Goal: Task Accomplishment & Management: Manage account settings

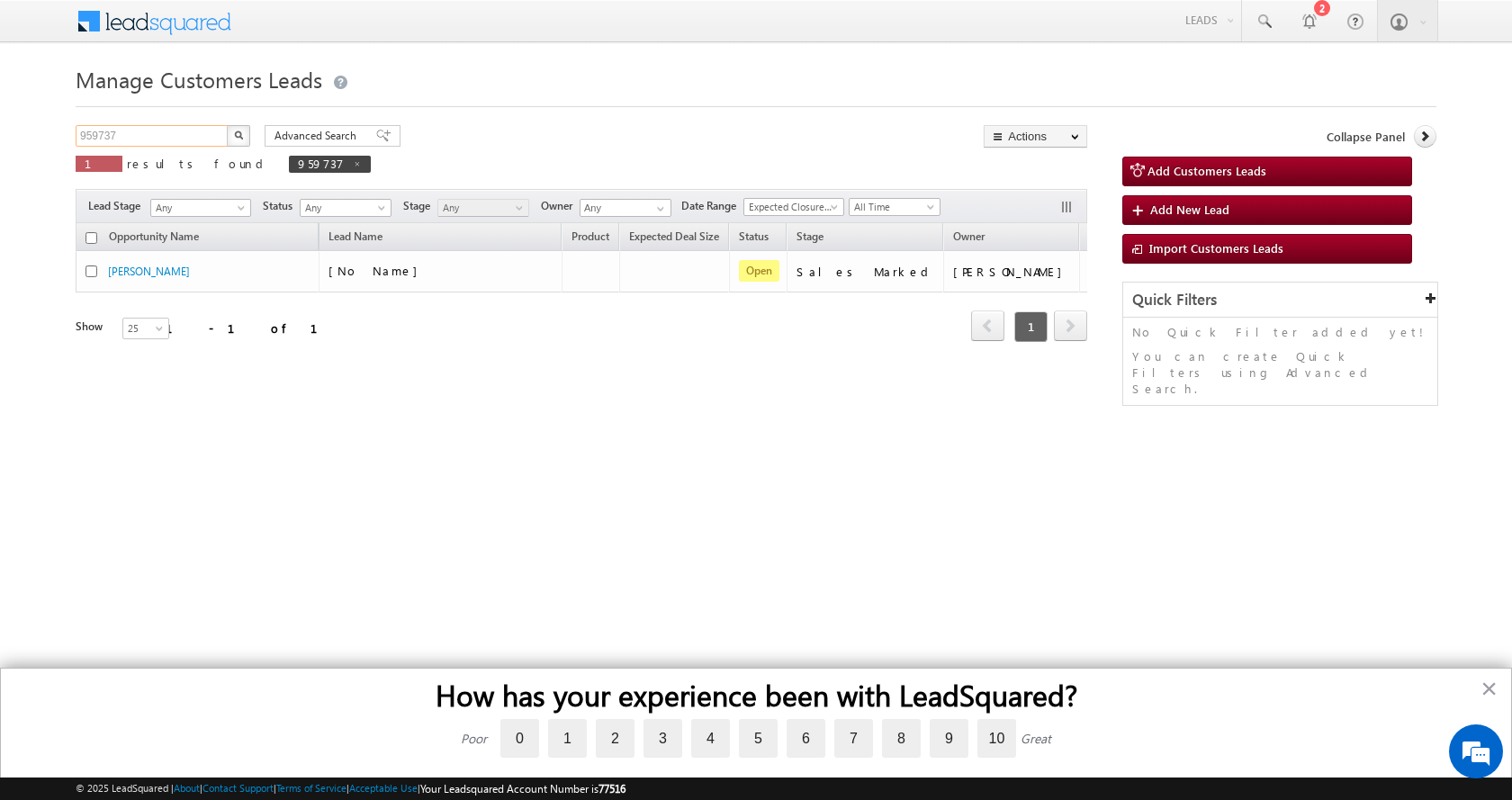
click at [97, 131] on input "959737" at bounding box center [153, 135] width 154 height 21
paste input "79"
type input "959779"
click at [227, 125] on button "button" at bounding box center [238, 135] width 23 height 21
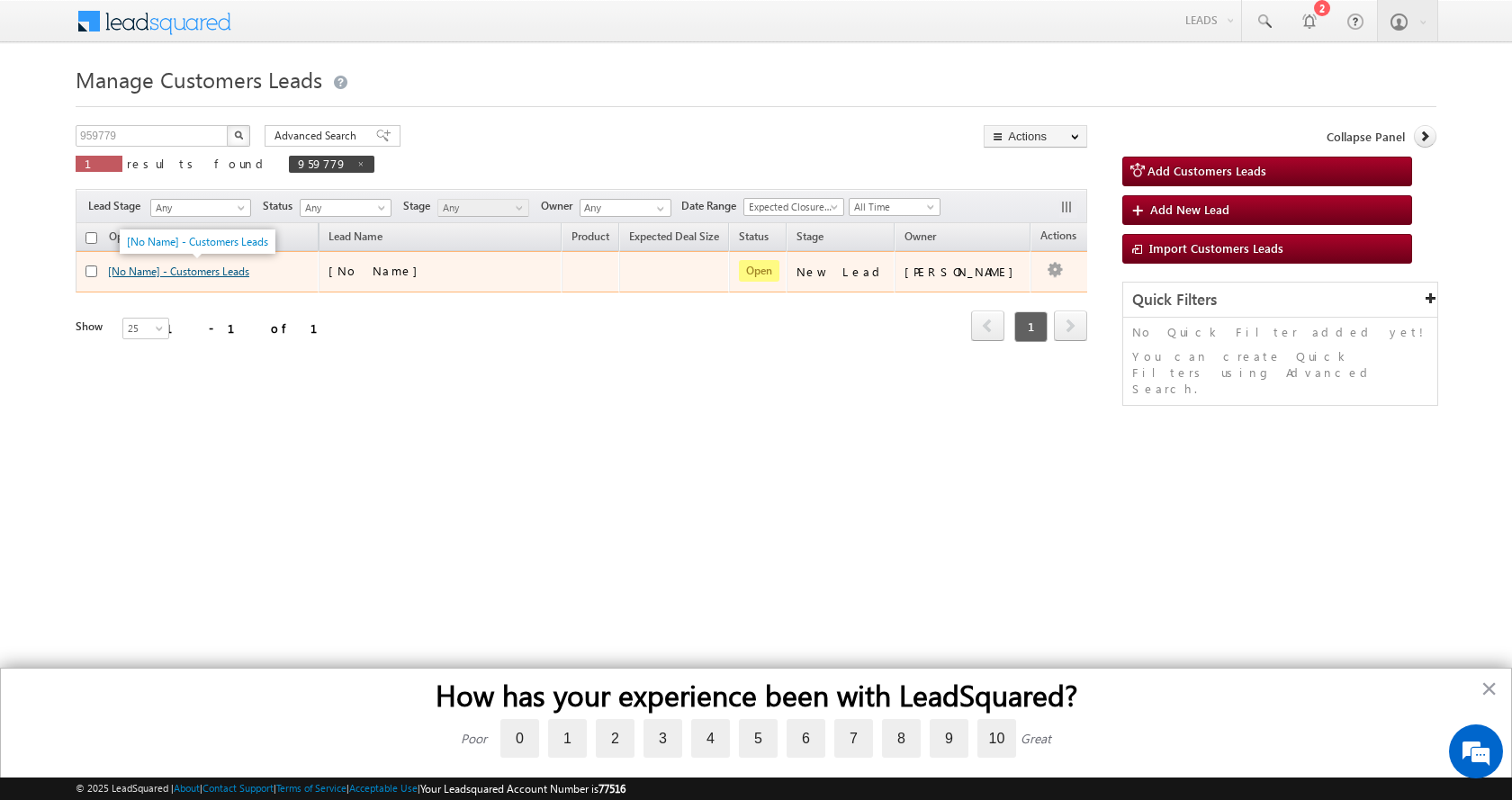
click at [189, 274] on link "[No Name] - Customers Leads" at bounding box center [178, 271] width 141 height 13
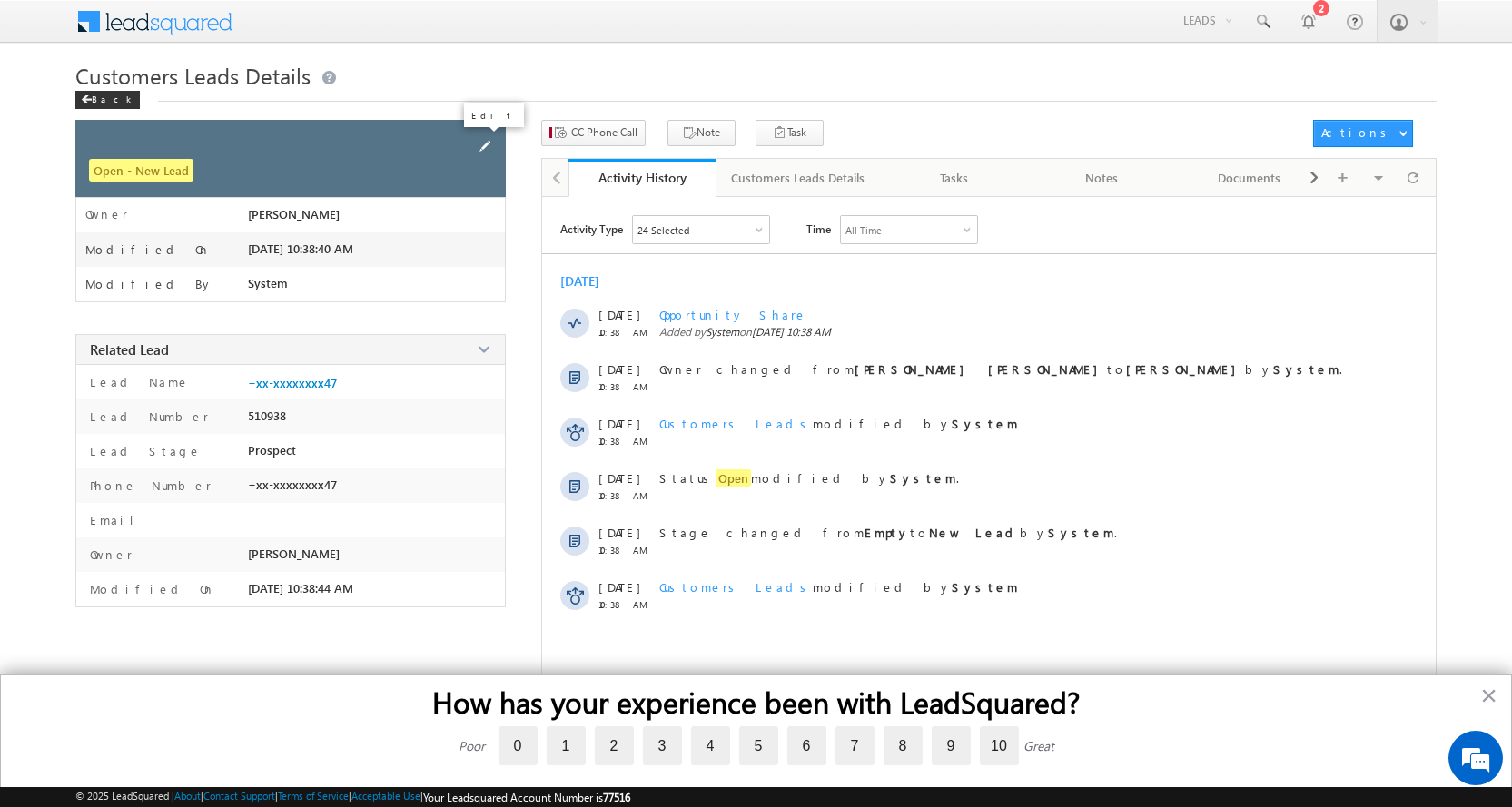
click at [483, 143] on span at bounding box center [485, 146] width 20 height 20
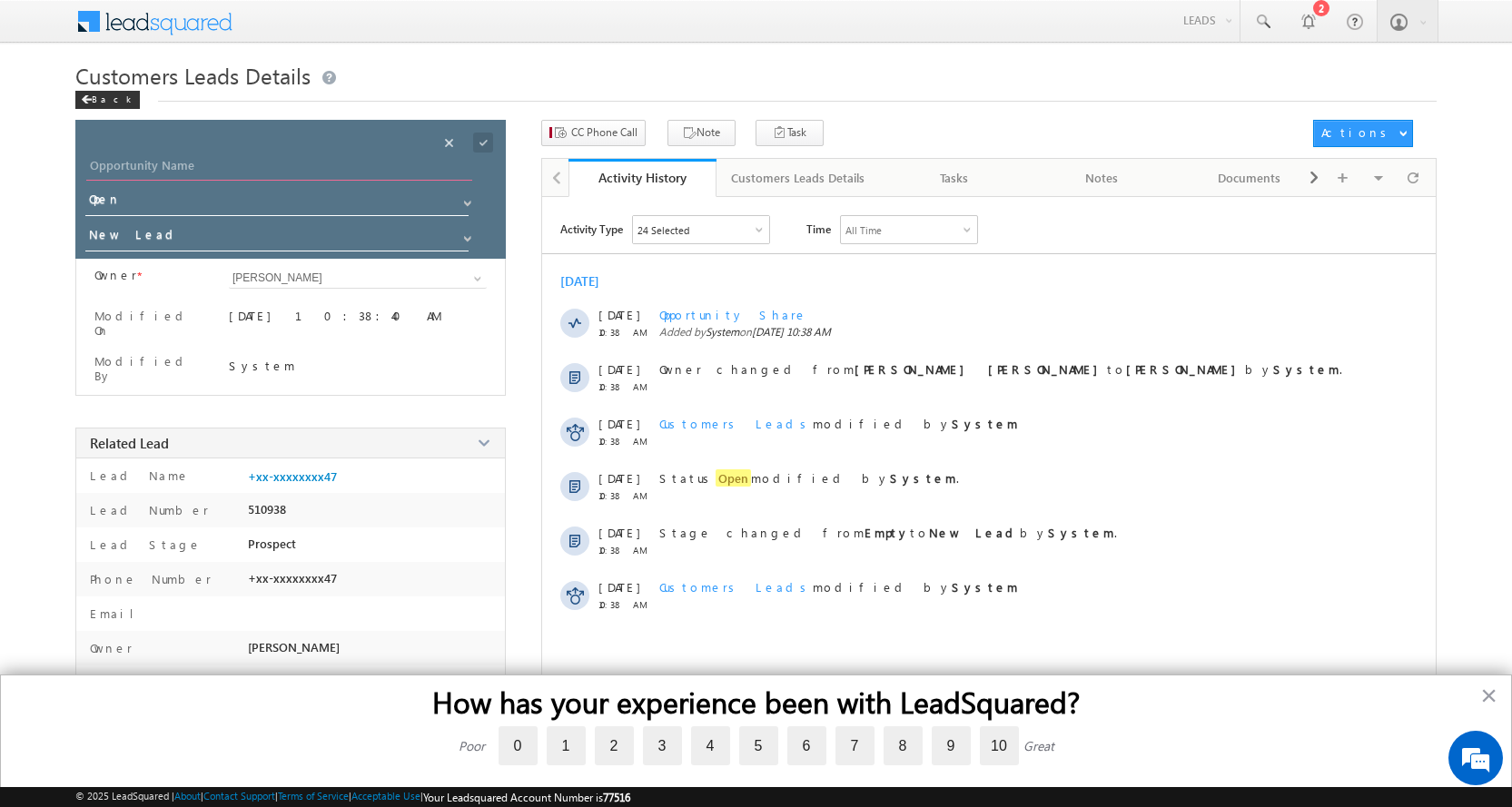
click at [203, 168] on input "Opportunity Name" at bounding box center [279, 168] width 386 height 25
paste input "Nirmala Bai"
type input "Nirmala Bai"
click at [471, 238] on span at bounding box center [467, 238] width 15 height 15
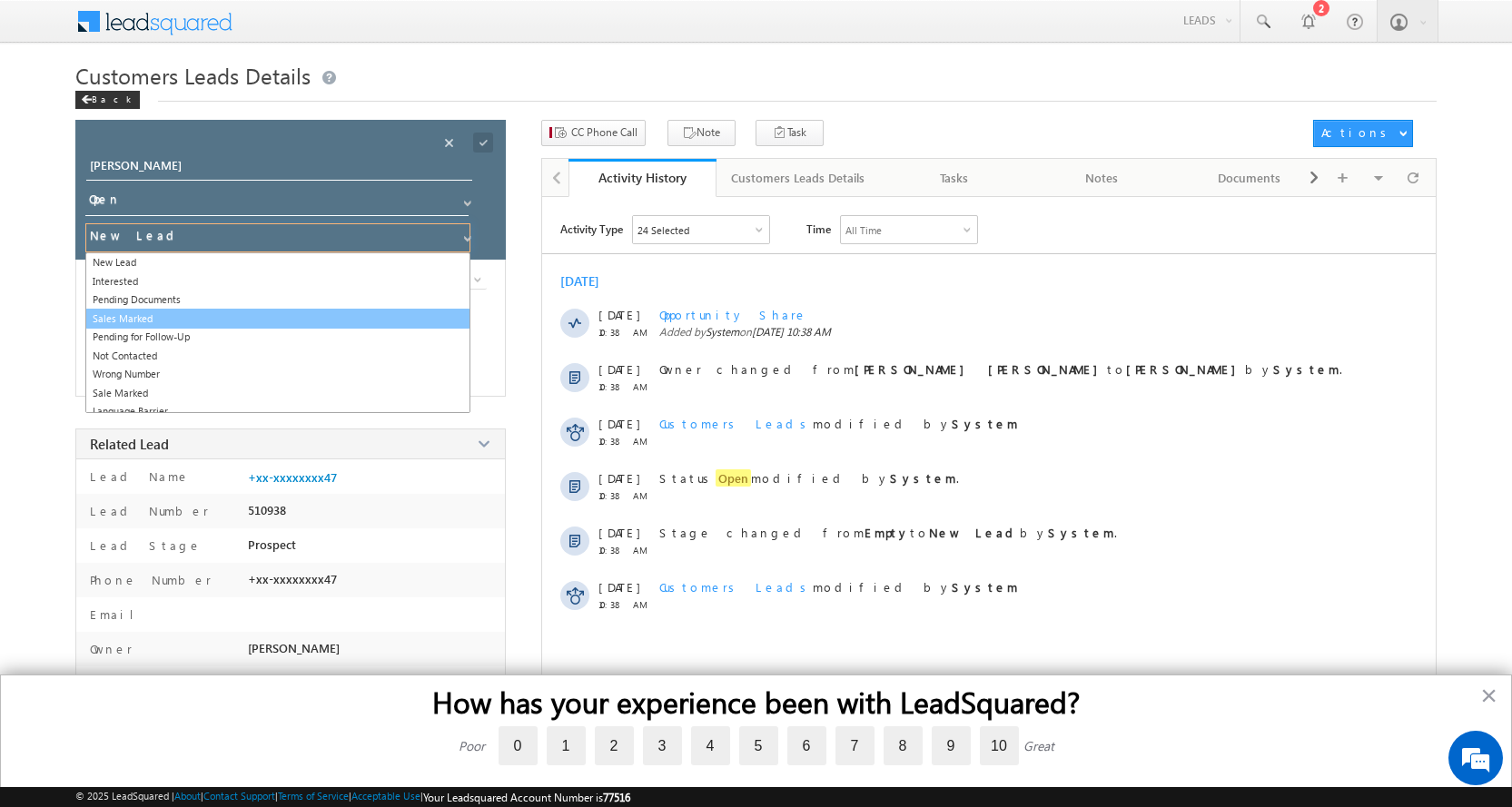
click at [163, 322] on link "Sales Marked" at bounding box center [277, 320] width 385 height 21
type input "Sales Marked"
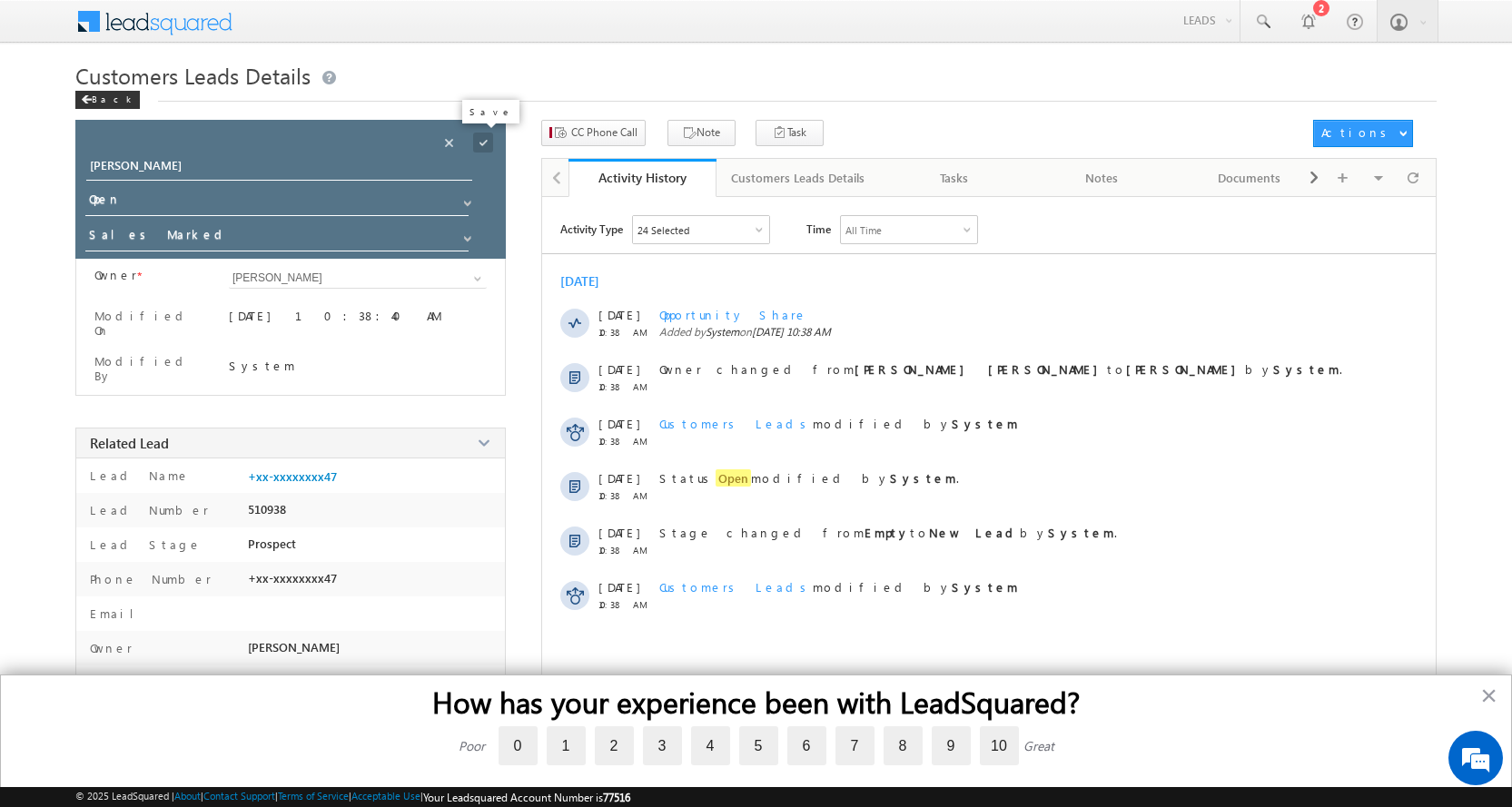
click at [483, 133] on span at bounding box center [483, 142] width 20 height 20
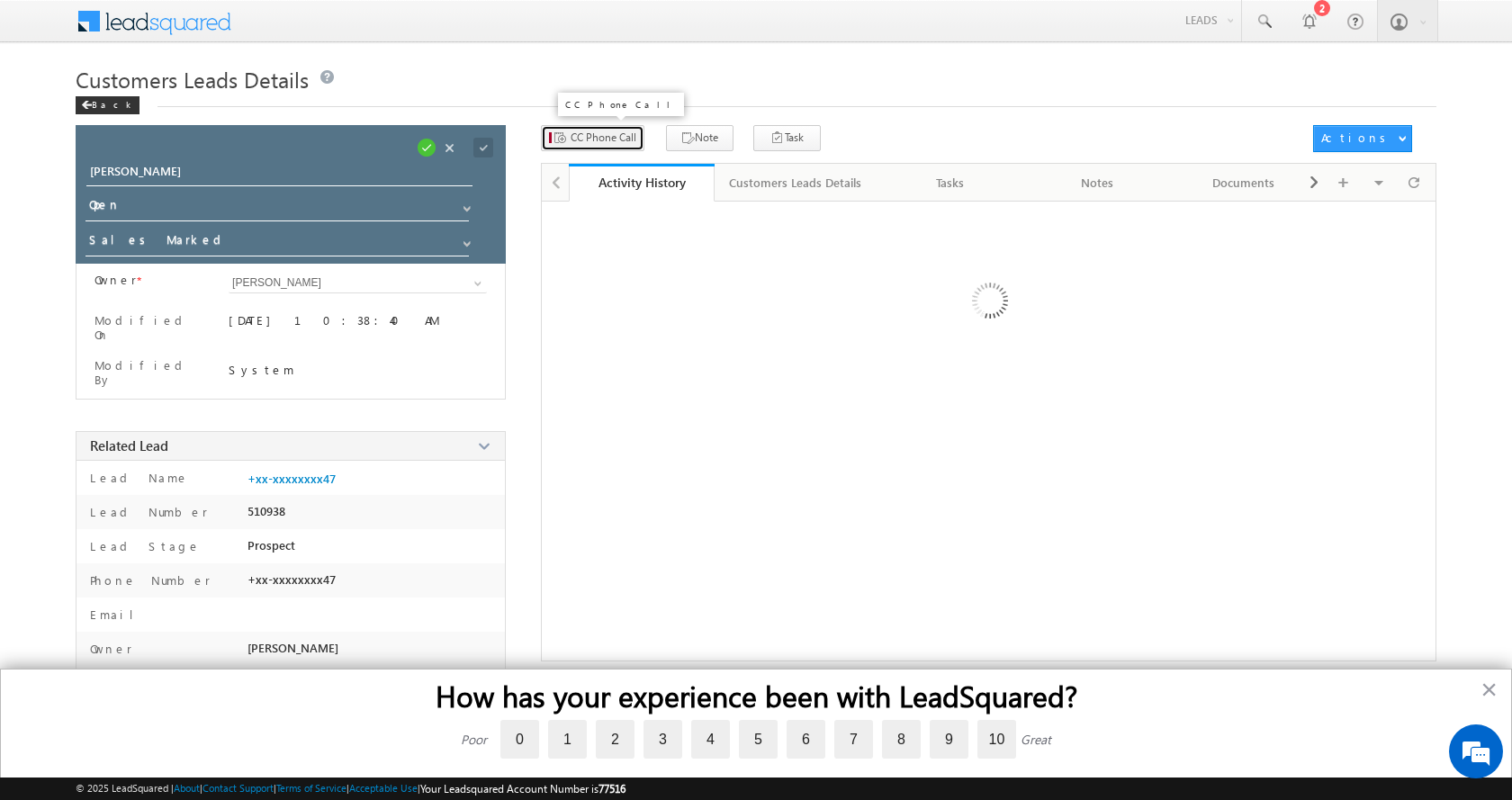
click at [591, 137] on span "CC Phone Call" at bounding box center [603, 137] width 65 height 16
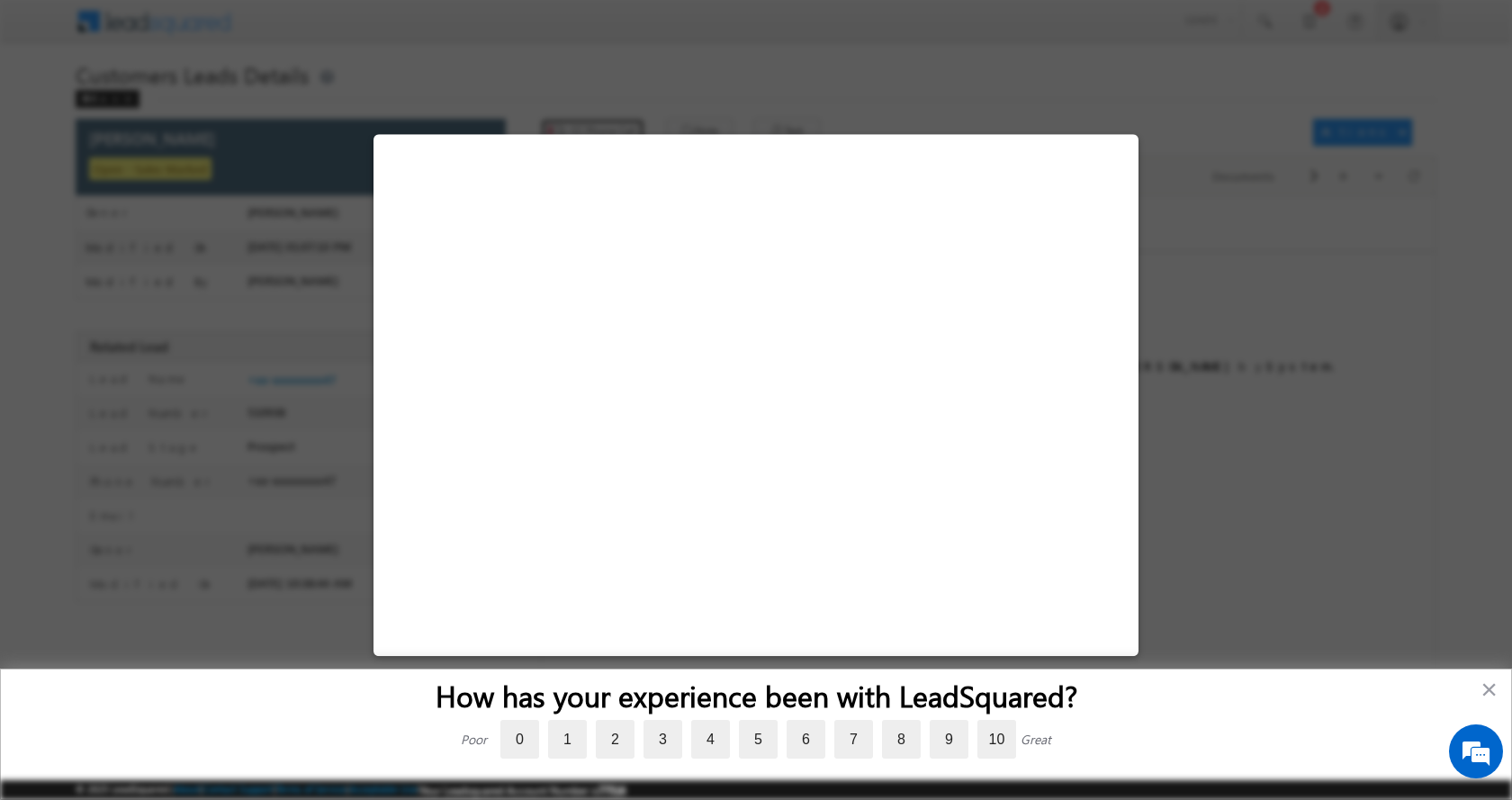
select select "Indore"
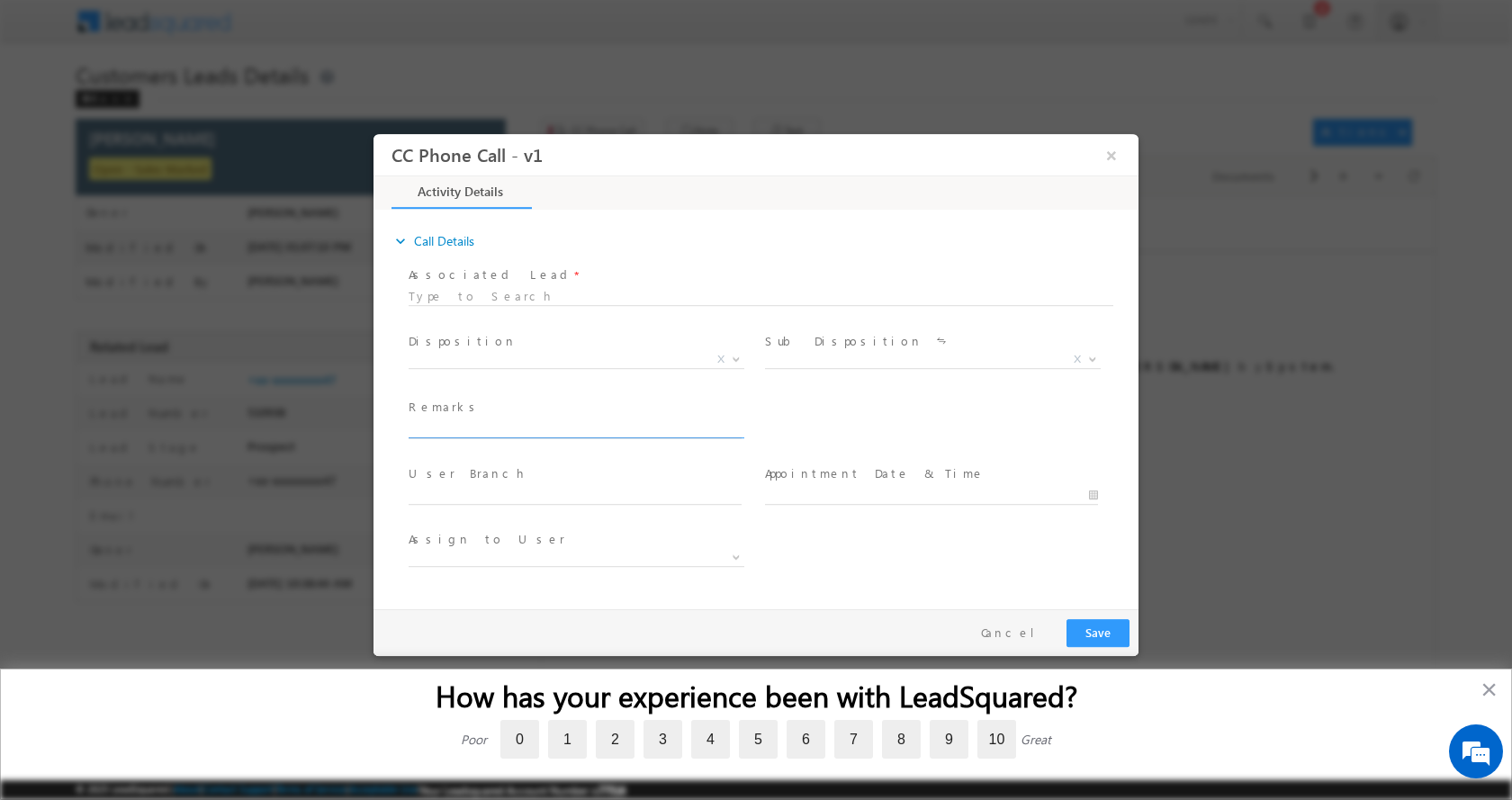
click at [473, 426] on input "text" at bounding box center [574, 428] width 333 height 18
type input "Nirmala Bai-9111442083- TOP UP-5 L-PIN CODE-453441 TO Indore"
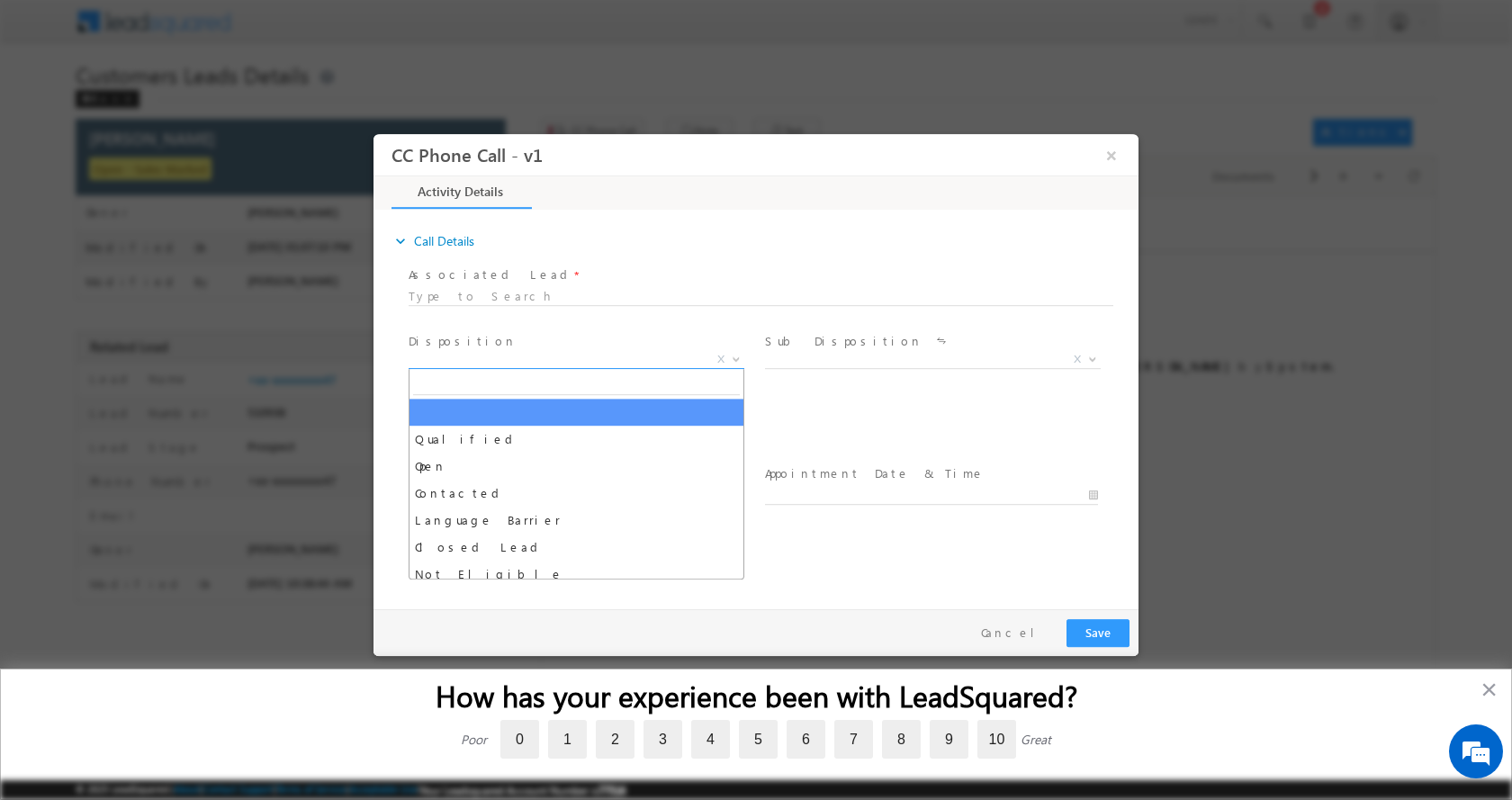
click at [737, 355] on b at bounding box center [736, 357] width 11 height 7
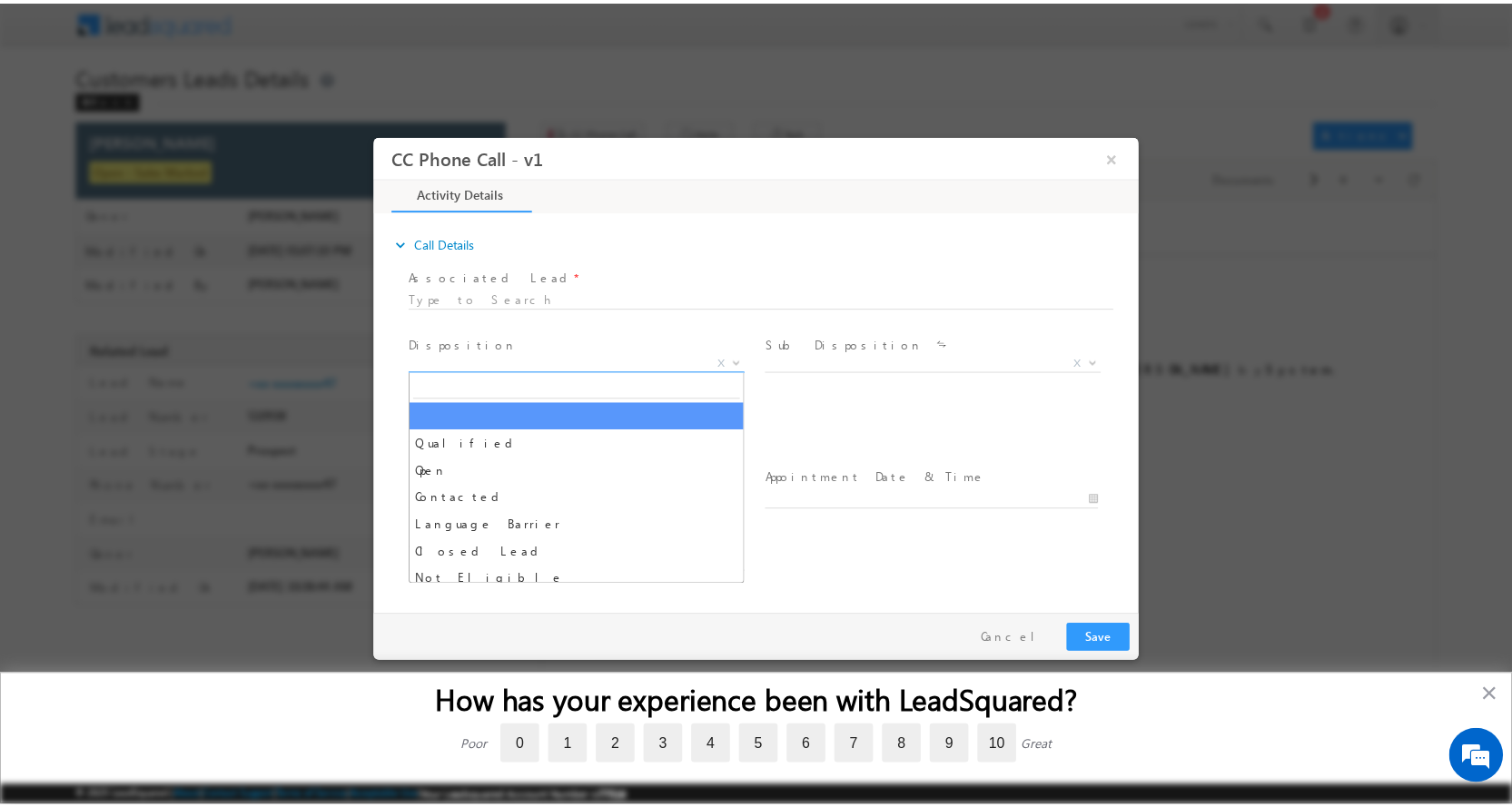
scroll to position [0, 0]
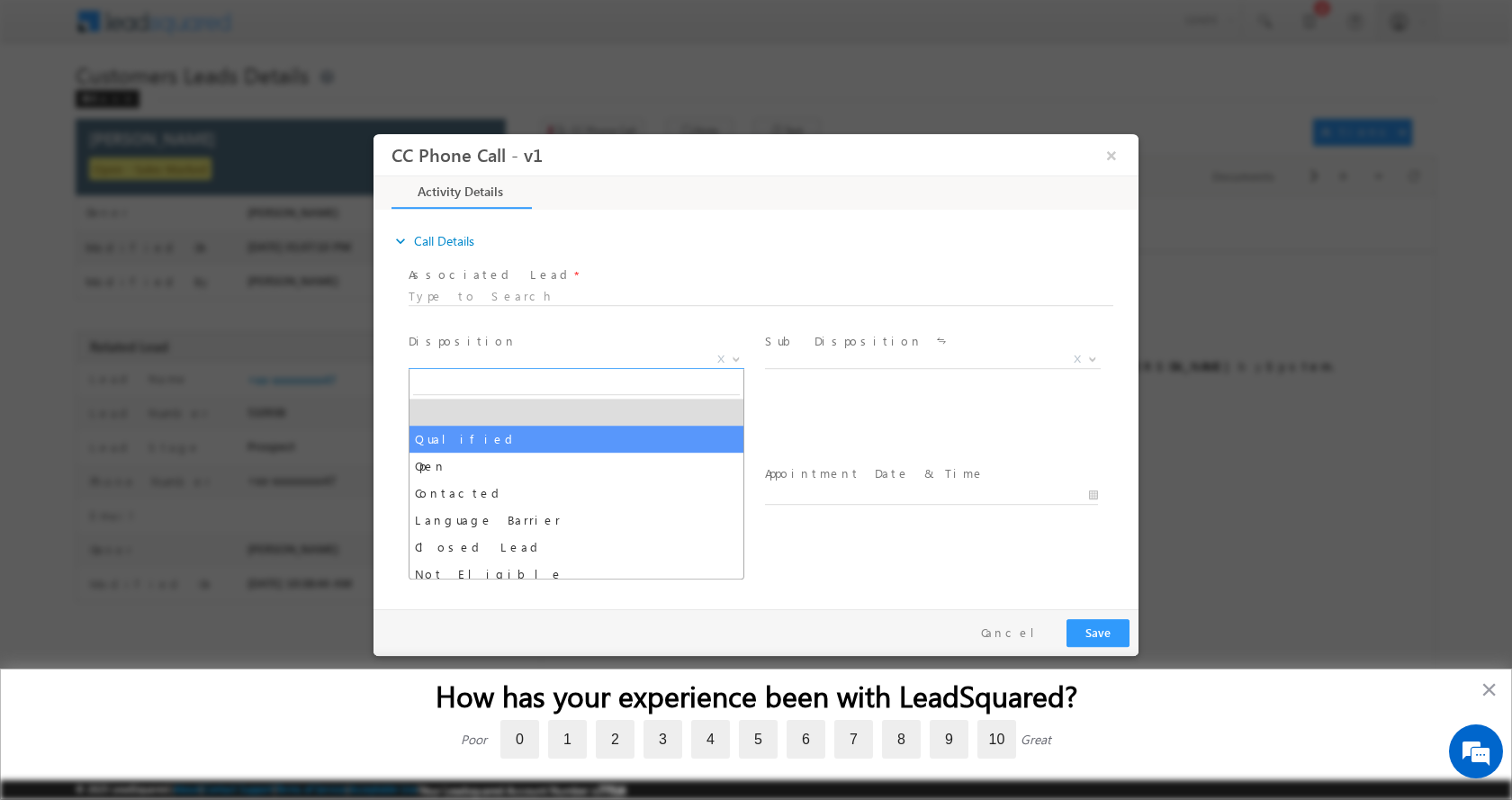
select select "Qualified"
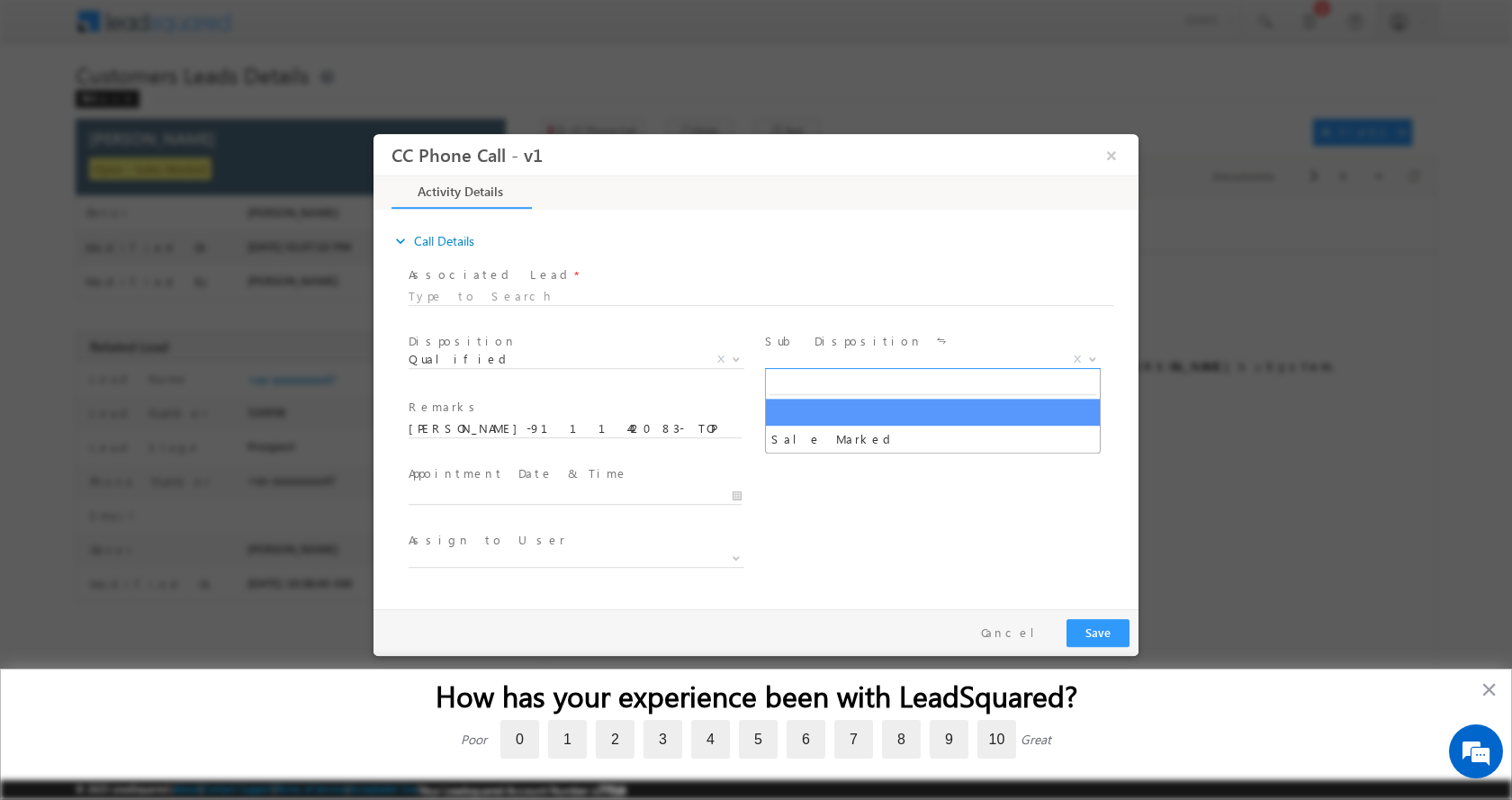
click at [1092, 355] on b at bounding box center [1092, 357] width 11 height 7
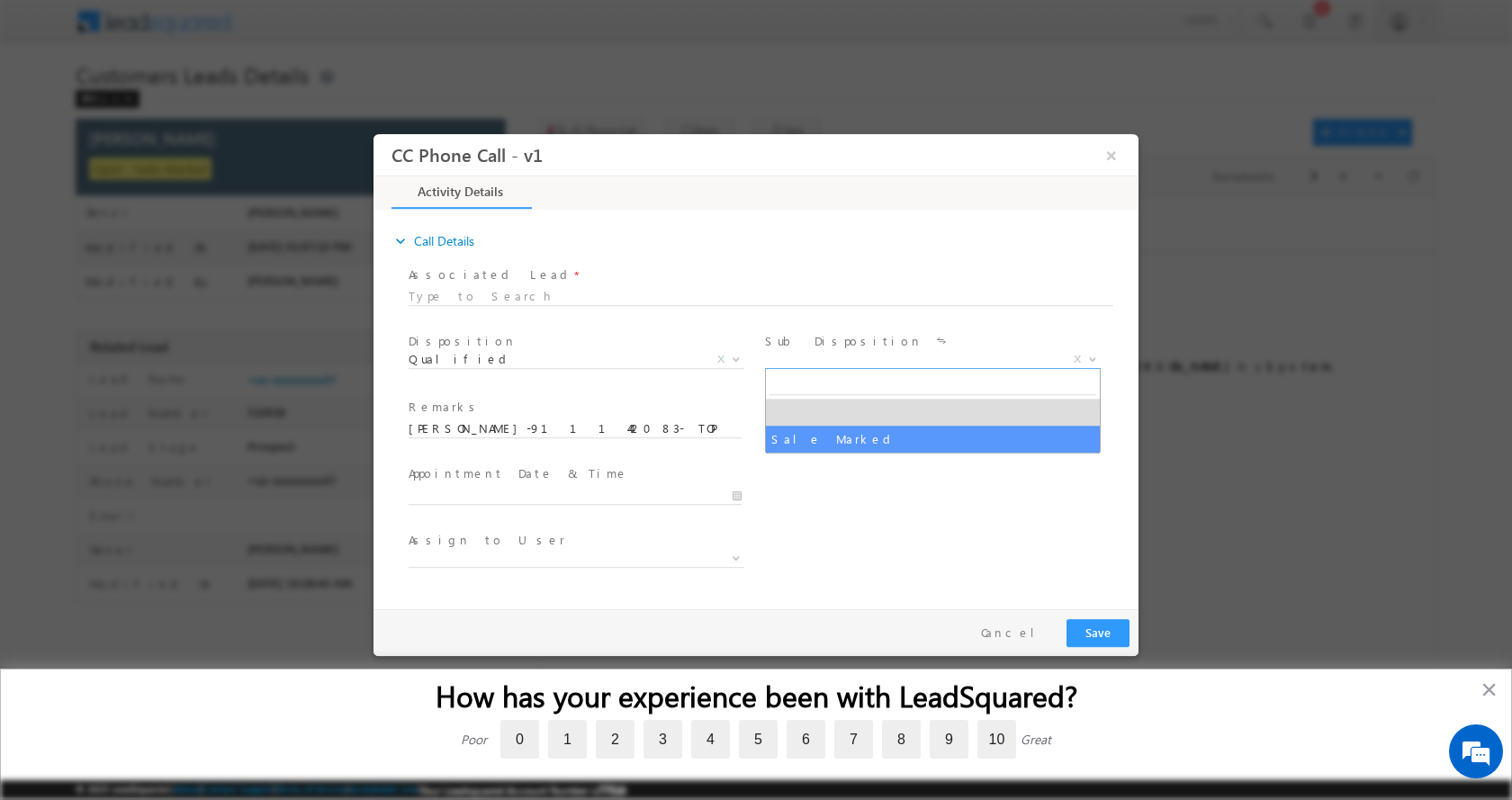
select select "Sale Marked"
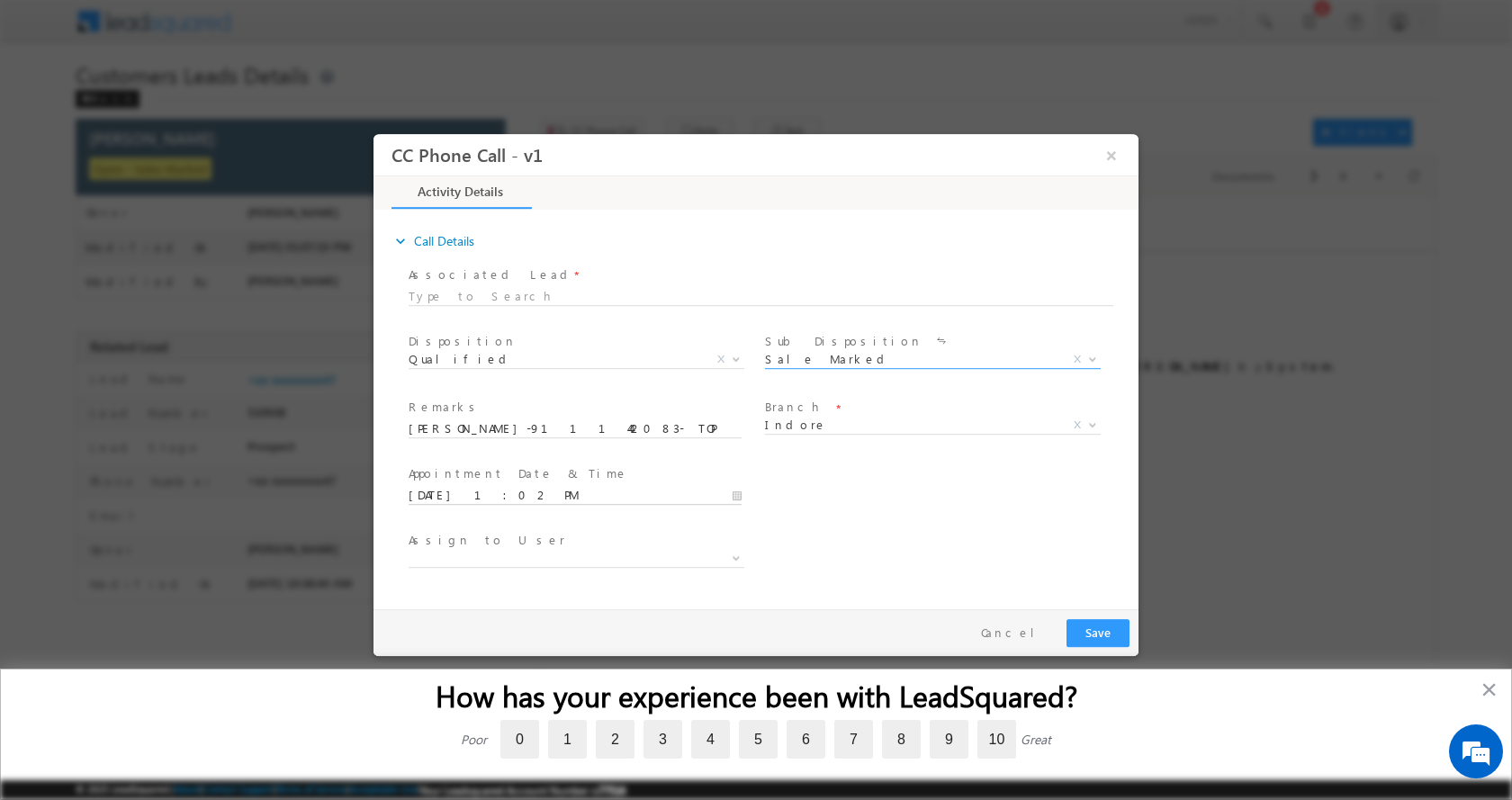
click at [741, 497] on input "10/04/2025 1:02 PM" at bounding box center [574, 495] width 333 height 18
type input "10/05/2025 2:02 PM"
type input "02"
click at [479, 465] on span at bounding box center [476, 465] width 12 height 13
type input "10/05/2025 1:02 PM"
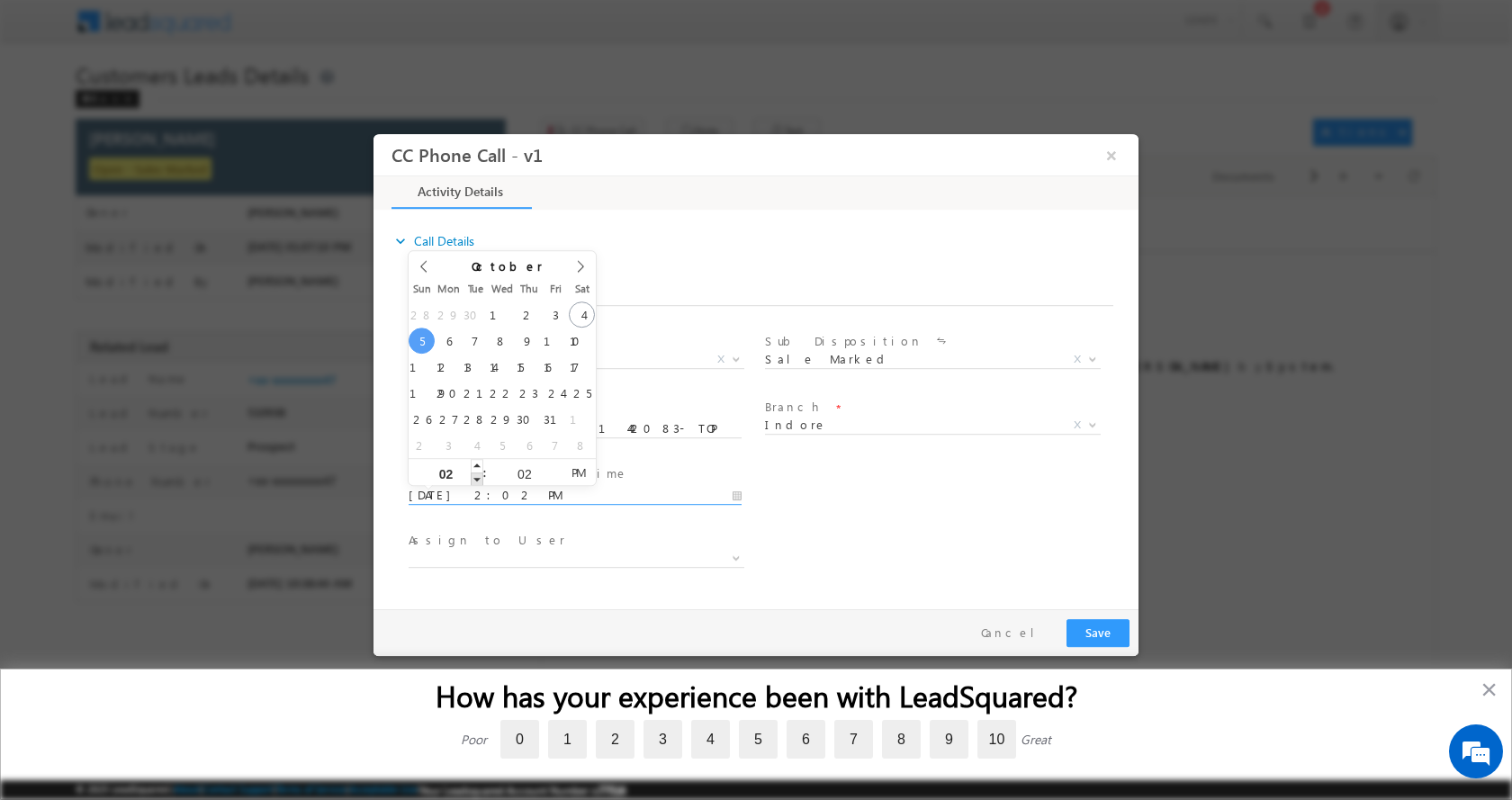
type input "01"
click at [479, 477] on span at bounding box center [476, 478] width 12 height 13
type input "10/05/2025 12:02 PM"
type input "12"
click at [479, 477] on span at bounding box center [476, 478] width 12 height 13
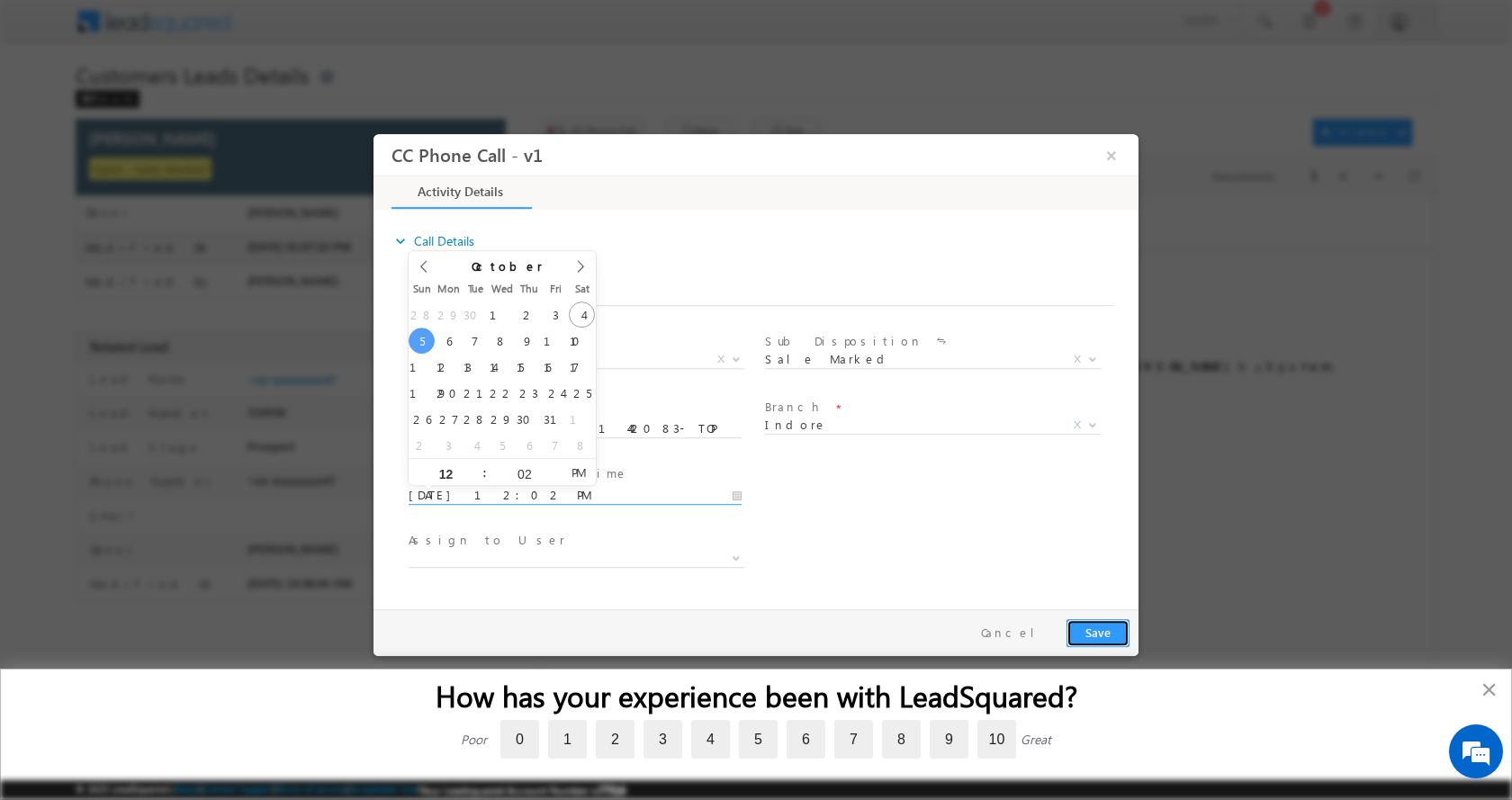
click at [1100, 626] on button "Save" at bounding box center [1098, 632] width 63 height 28
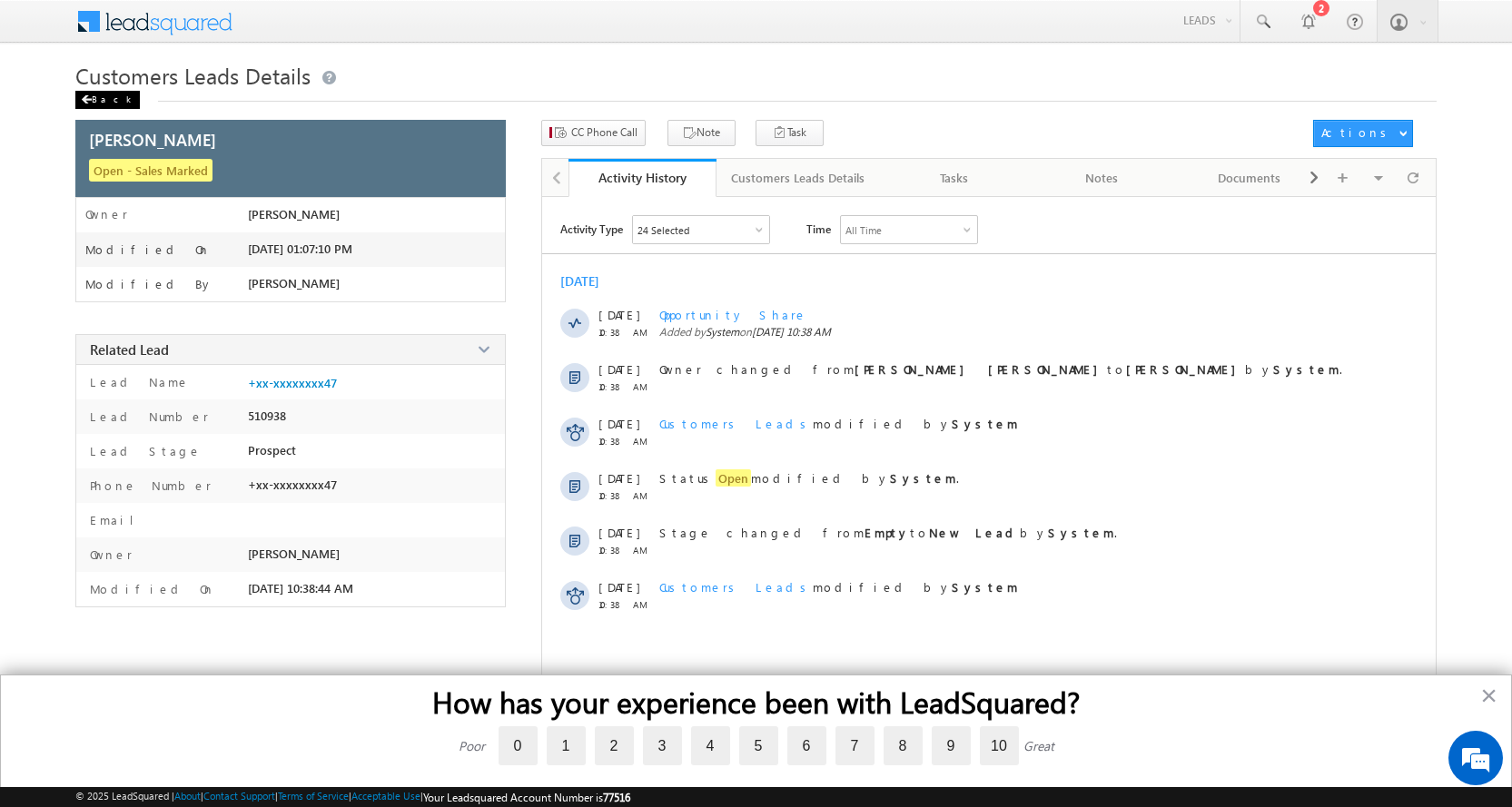
click at [90, 98] on span at bounding box center [85, 99] width 11 height 9
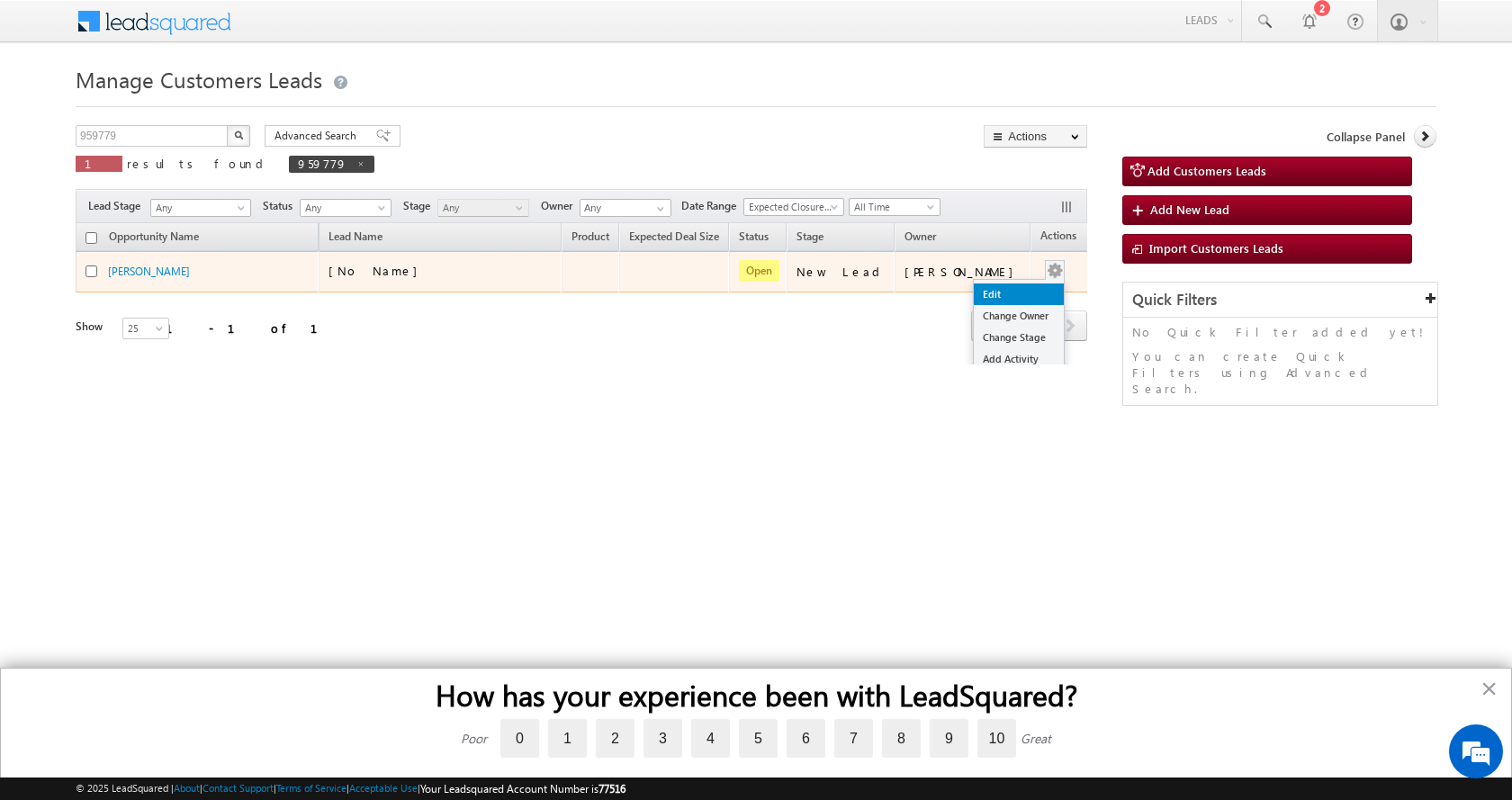
click at [1008, 289] on link "Edit" at bounding box center [1019, 294] width 90 height 21
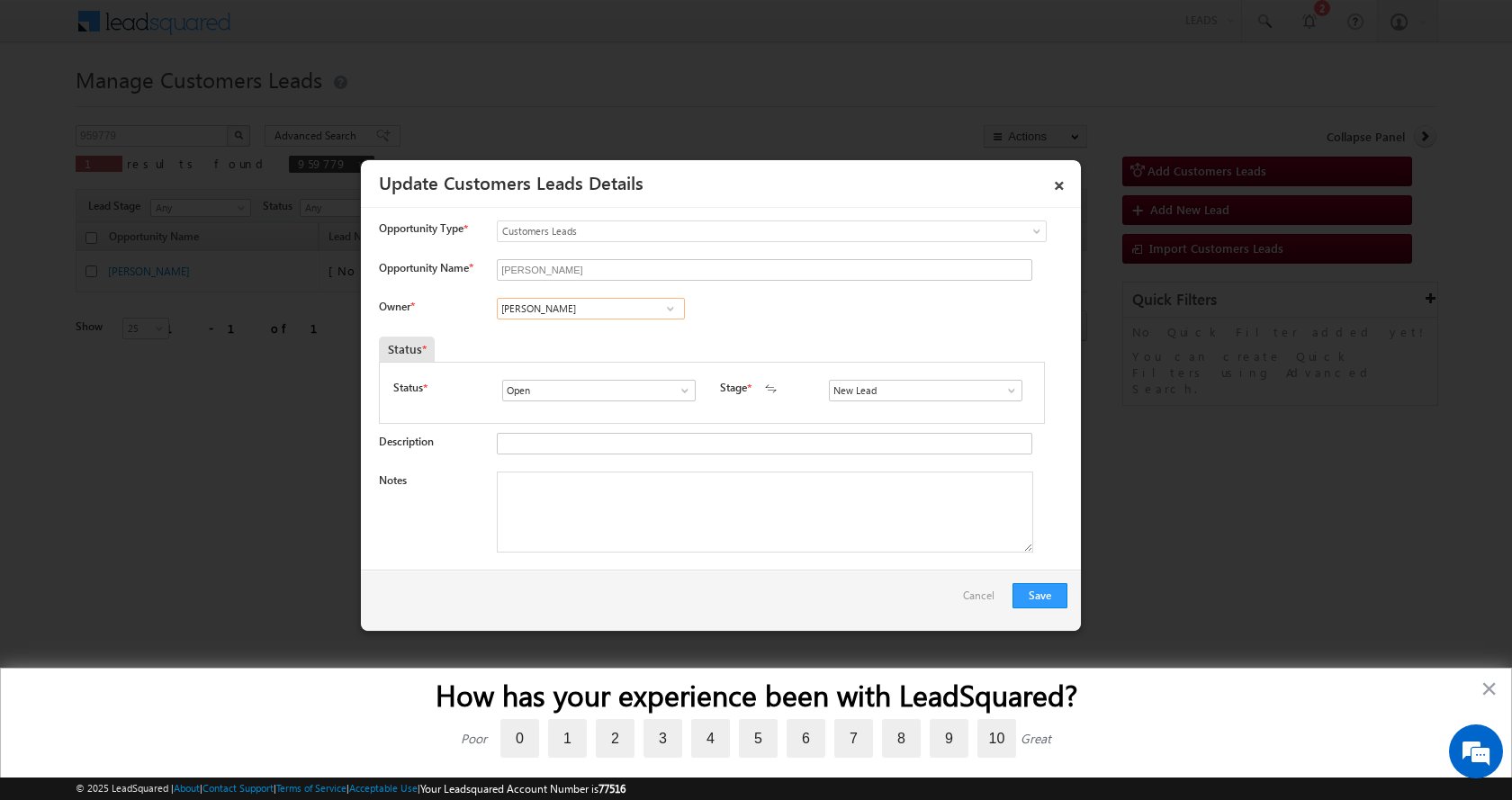
click at [549, 307] on input "[PERSON_NAME]" at bounding box center [591, 308] width 188 height 21
paste input "Banveer Singh"
click at [599, 338] on span "banveer.singh@sgrlimited.in" at bounding box center [585, 343] width 162 height 13
type input "Banveer Singh"
click at [567, 520] on textarea "Notes" at bounding box center [765, 512] width 536 height 81
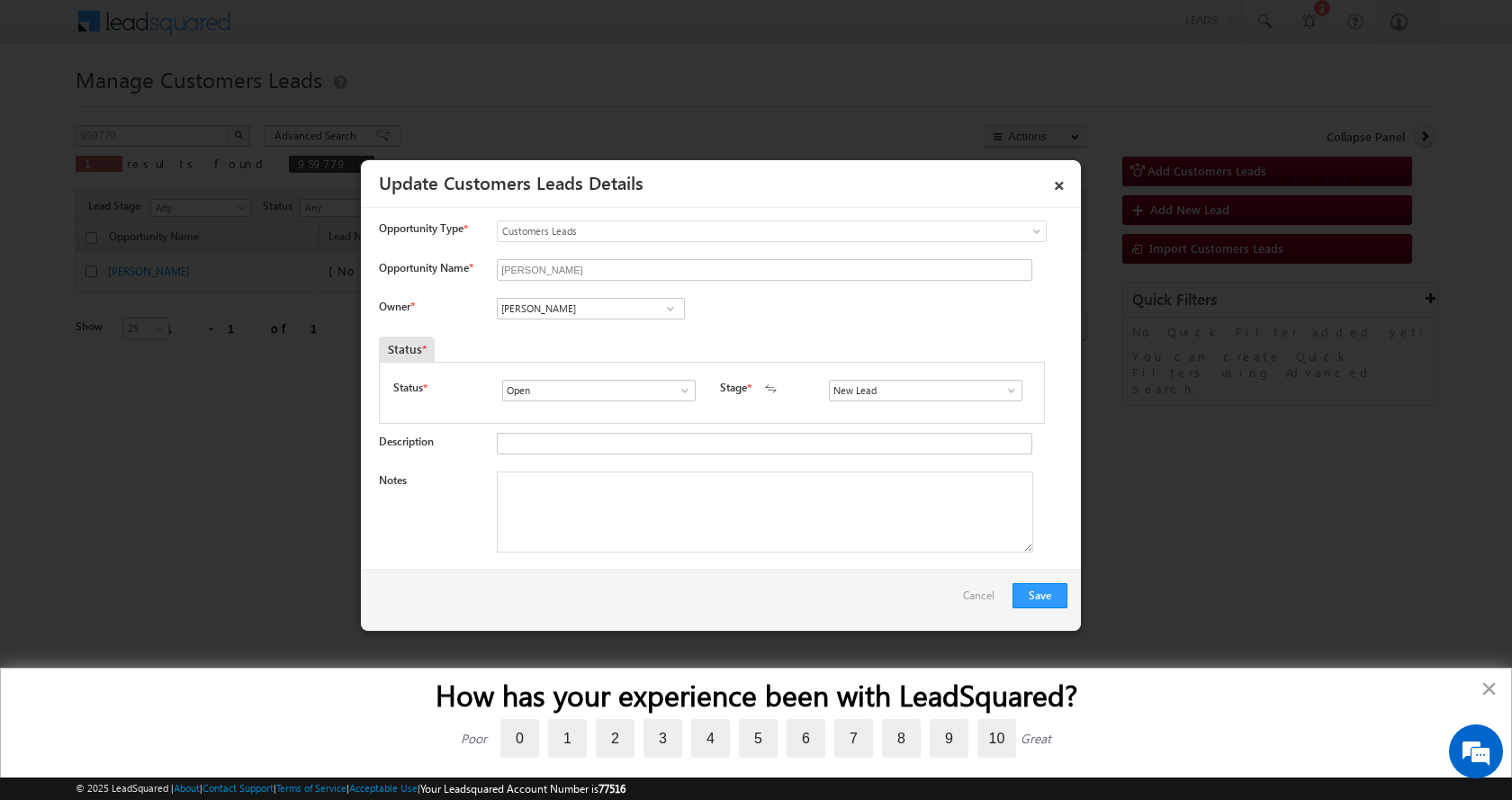
click at [1003, 394] on span at bounding box center [1012, 390] width 18 height 14
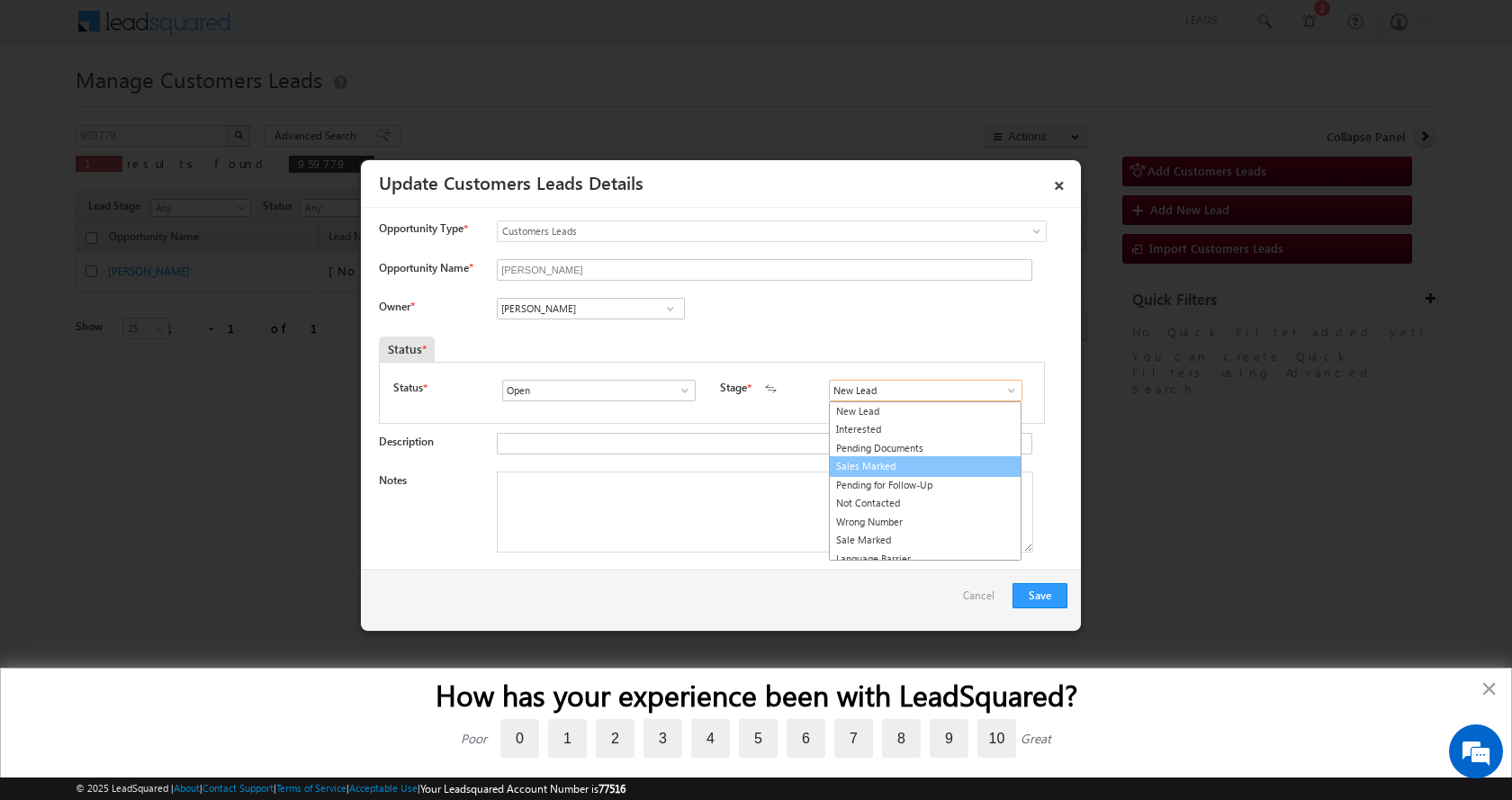
click at [848, 467] on link "Sales Marked" at bounding box center [925, 467] width 193 height 21
type input "Sales Marked"
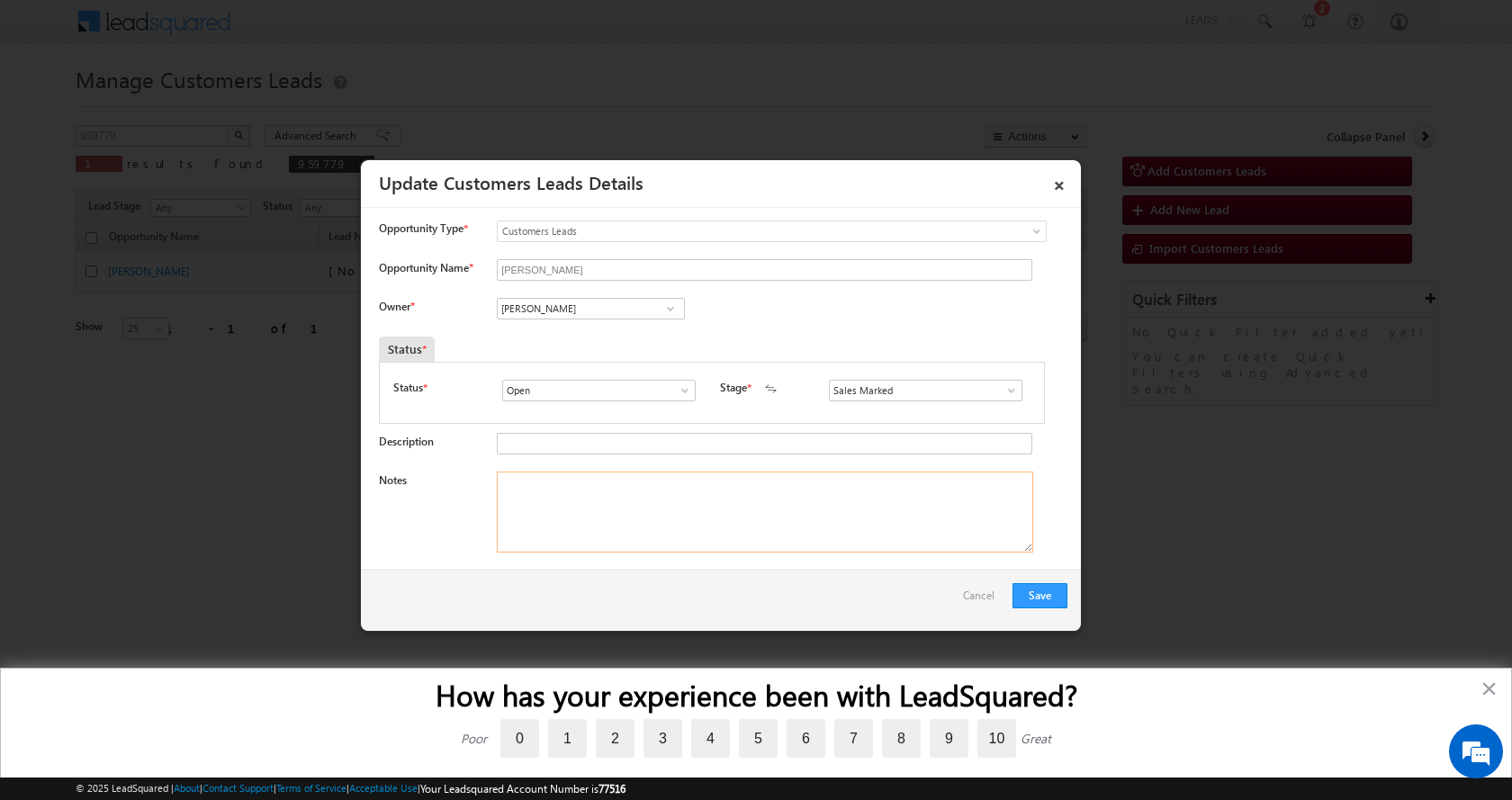
click at [617, 525] on textarea "Notes" at bounding box center [765, 512] width 536 height 81
paste textarea "Nirmala Bai-9111442083- TOP UP-5 L-PIN CODE-453441 TO Indore"
type textarea "Nirmala Bai-9111442083- TOP UP-5 L-PIN CODE-453441 TO Indore"
click at [1044, 590] on button "Save" at bounding box center [1039, 595] width 55 height 25
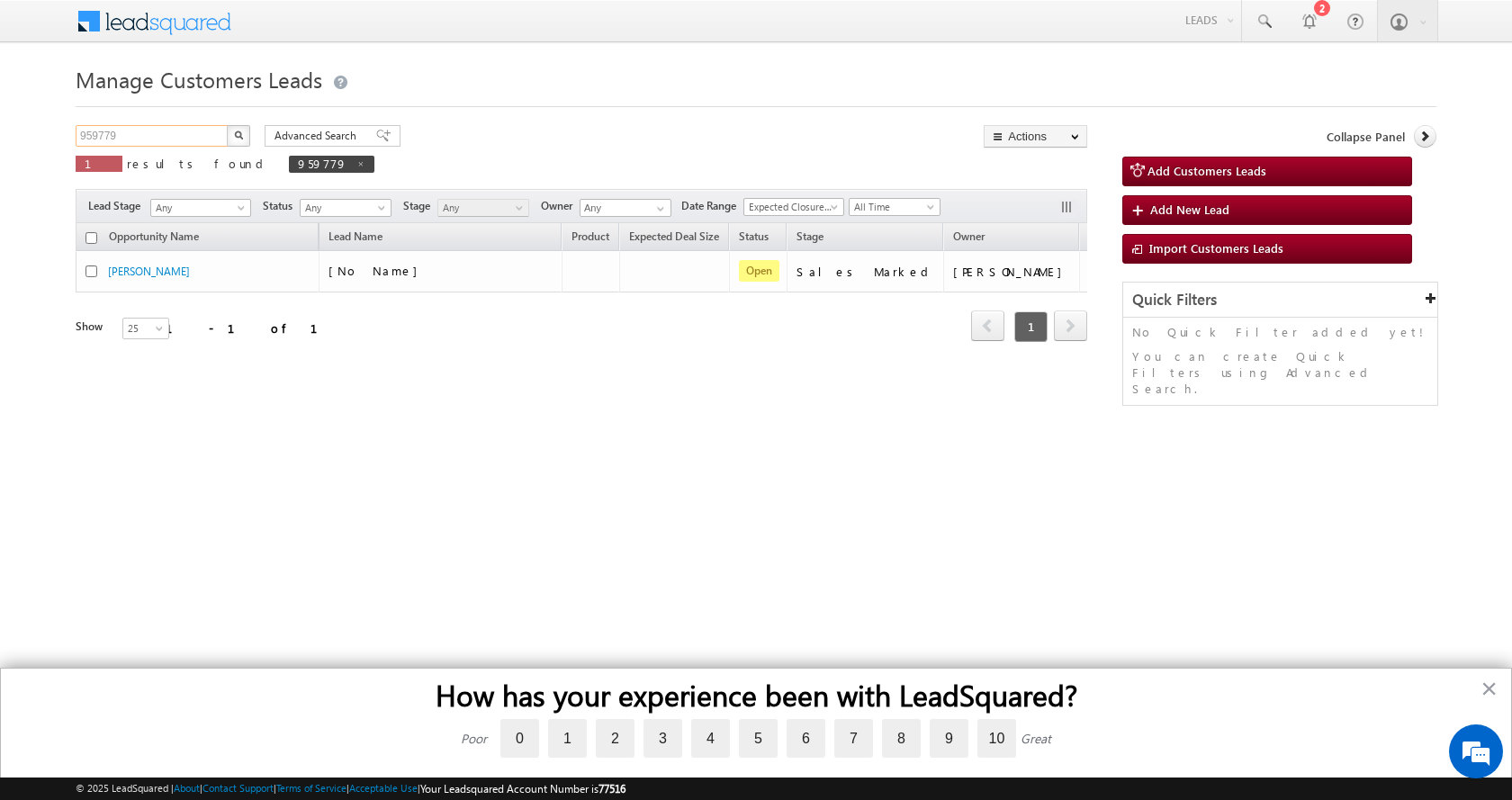
click at [102, 133] on input "959779" at bounding box center [153, 135] width 154 height 21
paste input "82"
type input "959782"
click at [227, 125] on button "button" at bounding box center [238, 135] width 23 height 21
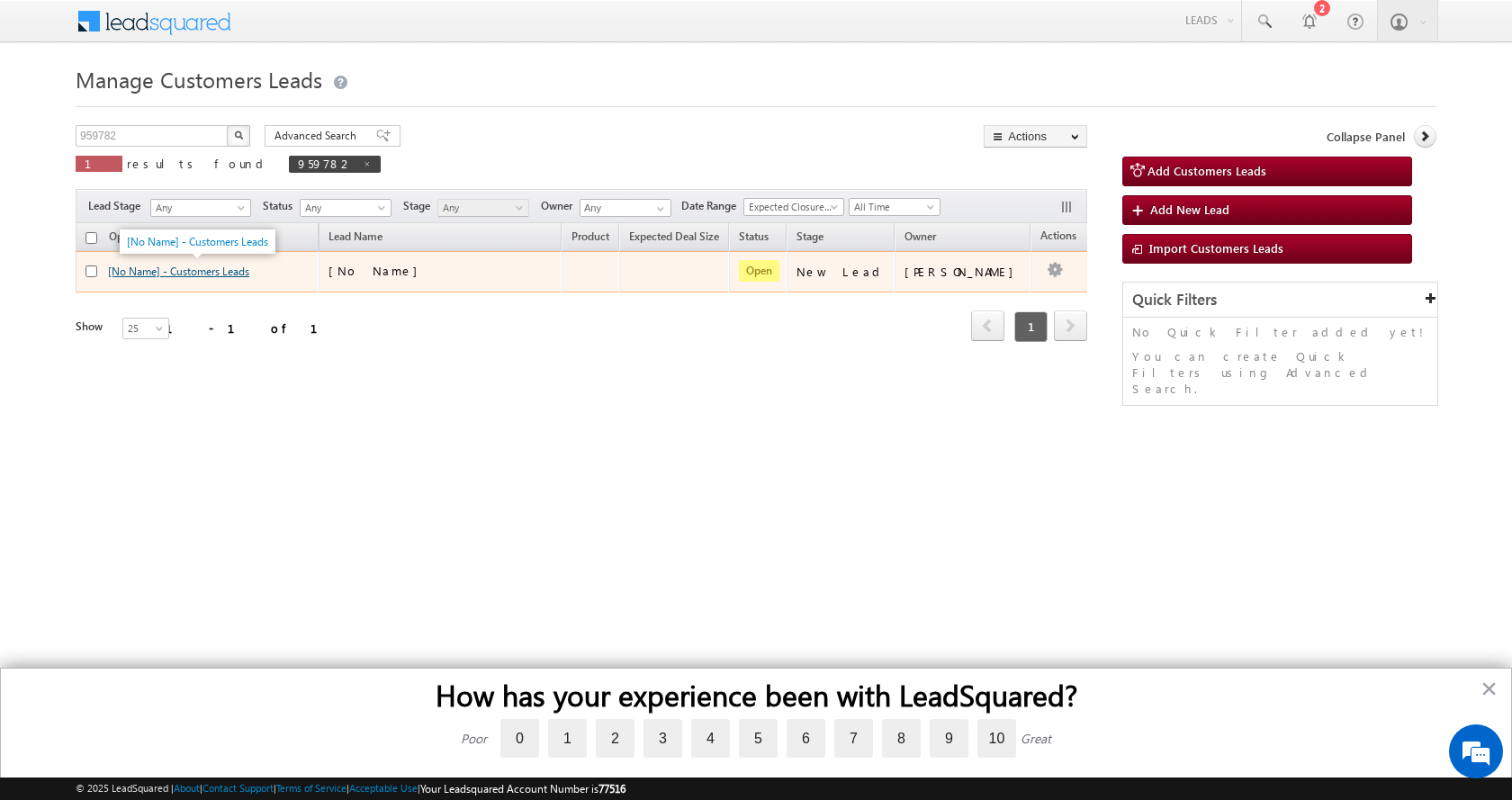
click at [191, 273] on link "[No Name] - Customers Leads" at bounding box center [178, 271] width 141 height 13
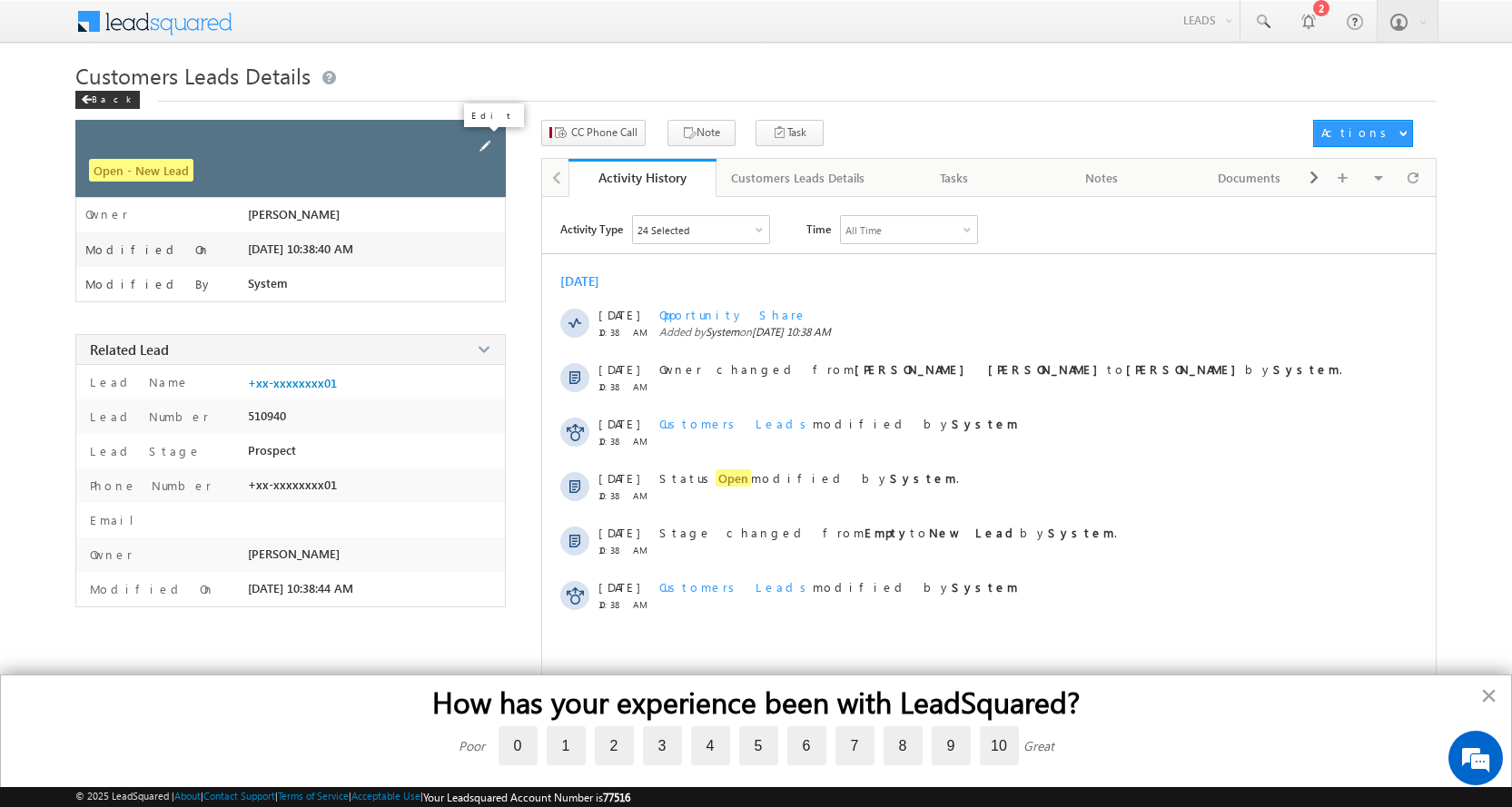
click at [483, 140] on span at bounding box center [485, 146] width 20 height 20
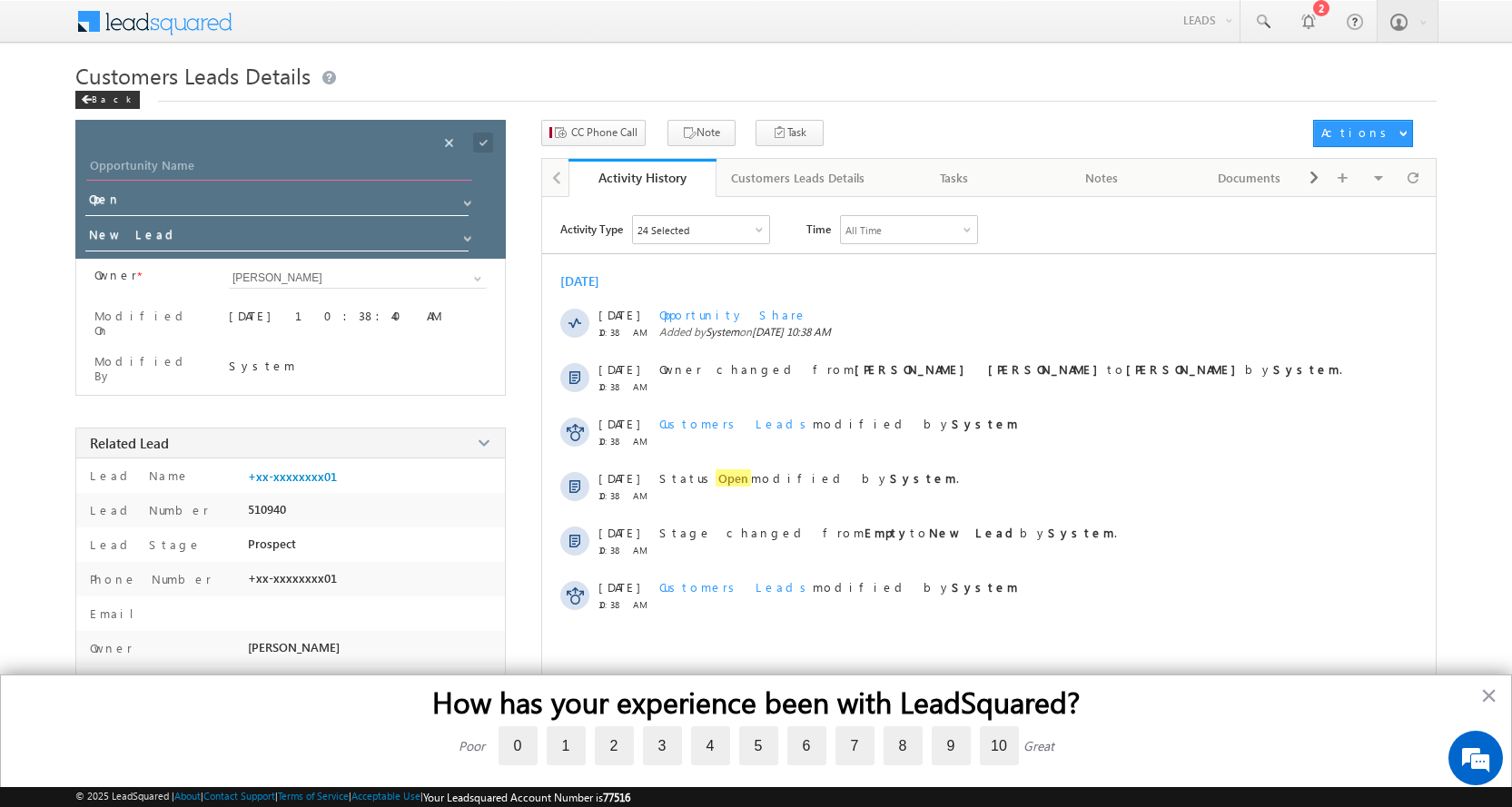
click at [158, 159] on input "Opportunity Name" at bounding box center [279, 168] width 386 height 25
paste input "Kavita"
type input "Kavita"
click at [460, 236] on span at bounding box center [467, 238] width 15 height 15
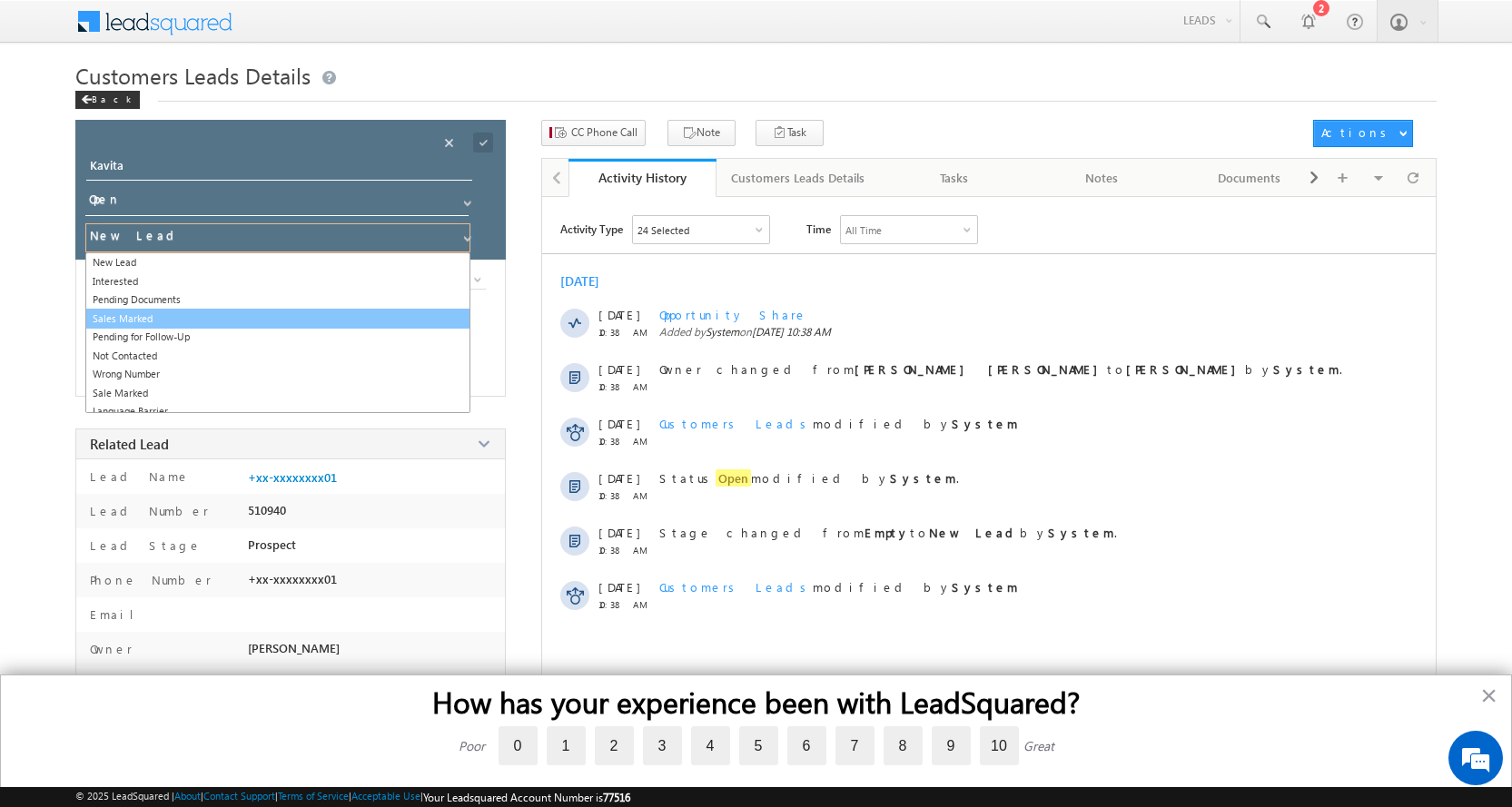
click at [156, 312] on link "Sales Marked" at bounding box center [277, 320] width 385 height 21
type input "Sales Marked"
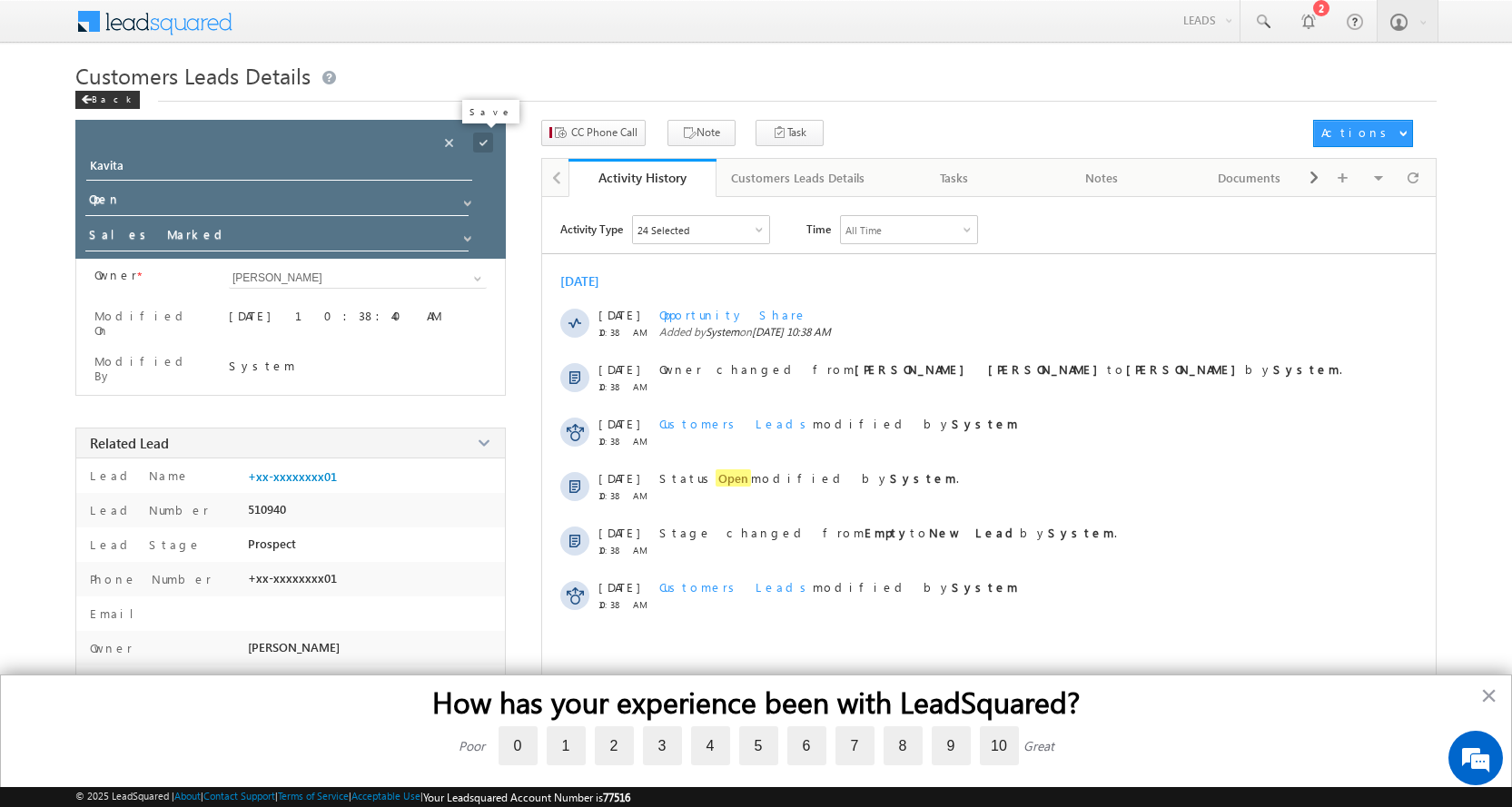
click at [483, 134] on span at bounding box center [483, 142] width 20 height 20
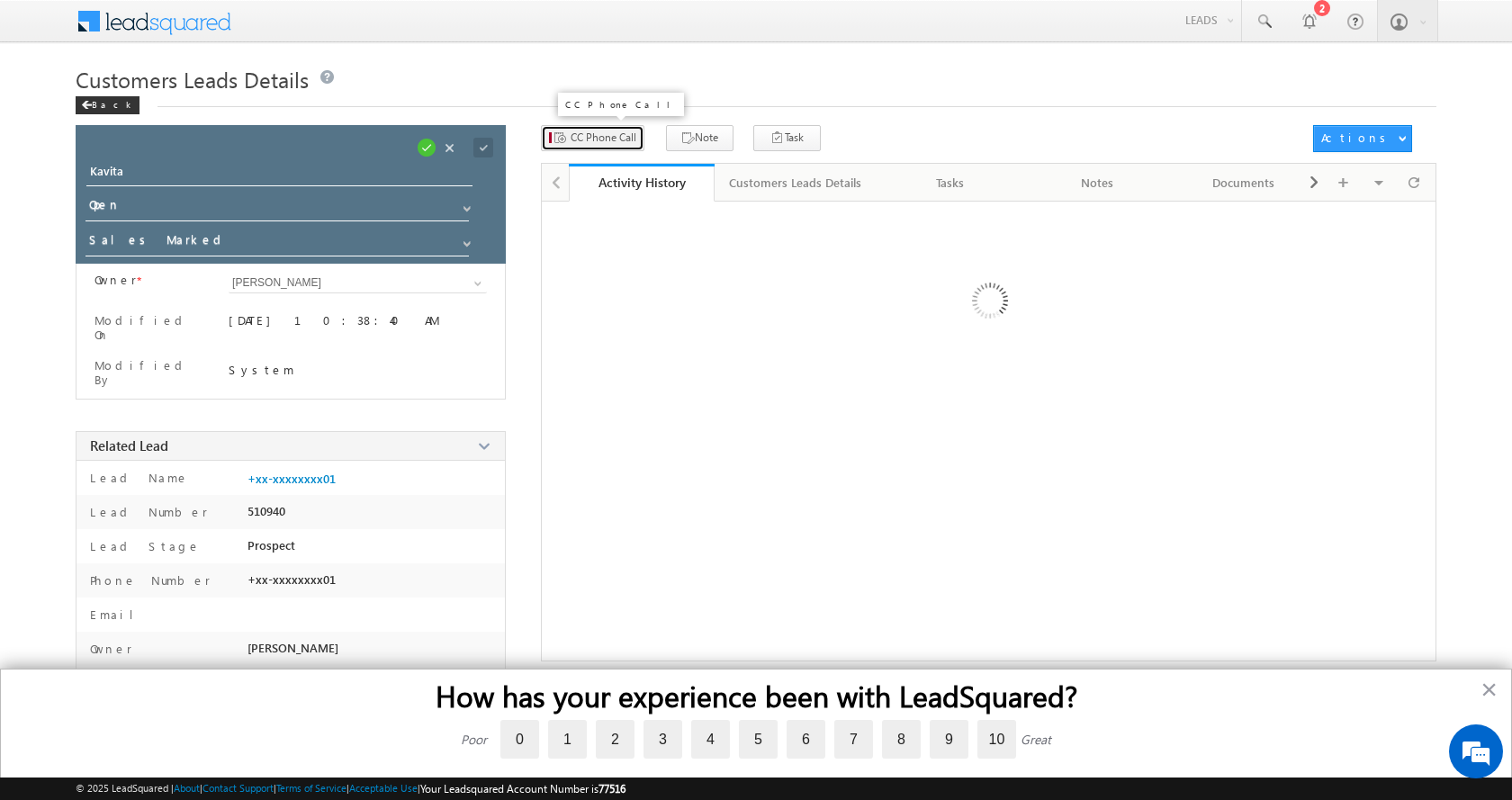
click at [607, 143] on span "CC Phone Call" at bounding box center [603, 137] width 65 height 16
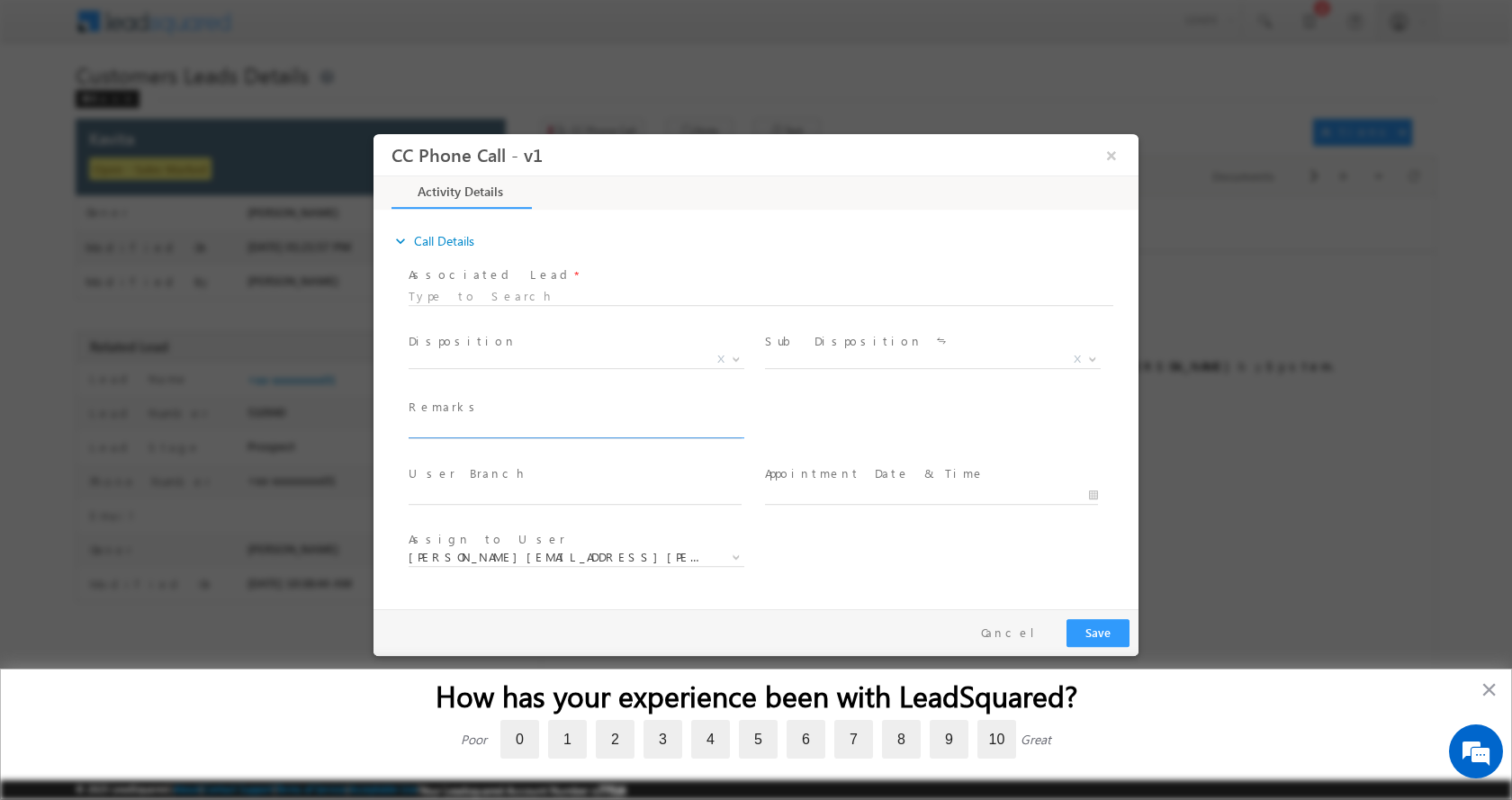
click at [481, 424] on input "text" at bounding box center [574, 428] width 333 height 18
paste input "Kavita-8890144093-TOP UP -2 L- PIN CODE-323021 TO BUNDI"
type input "Kavita-8890144093-TOP UP -2 L- PIN CODE-323021 TO BUNDI"
click at [738, 357] on b at bounding box center [736, 357] width 11 height 7
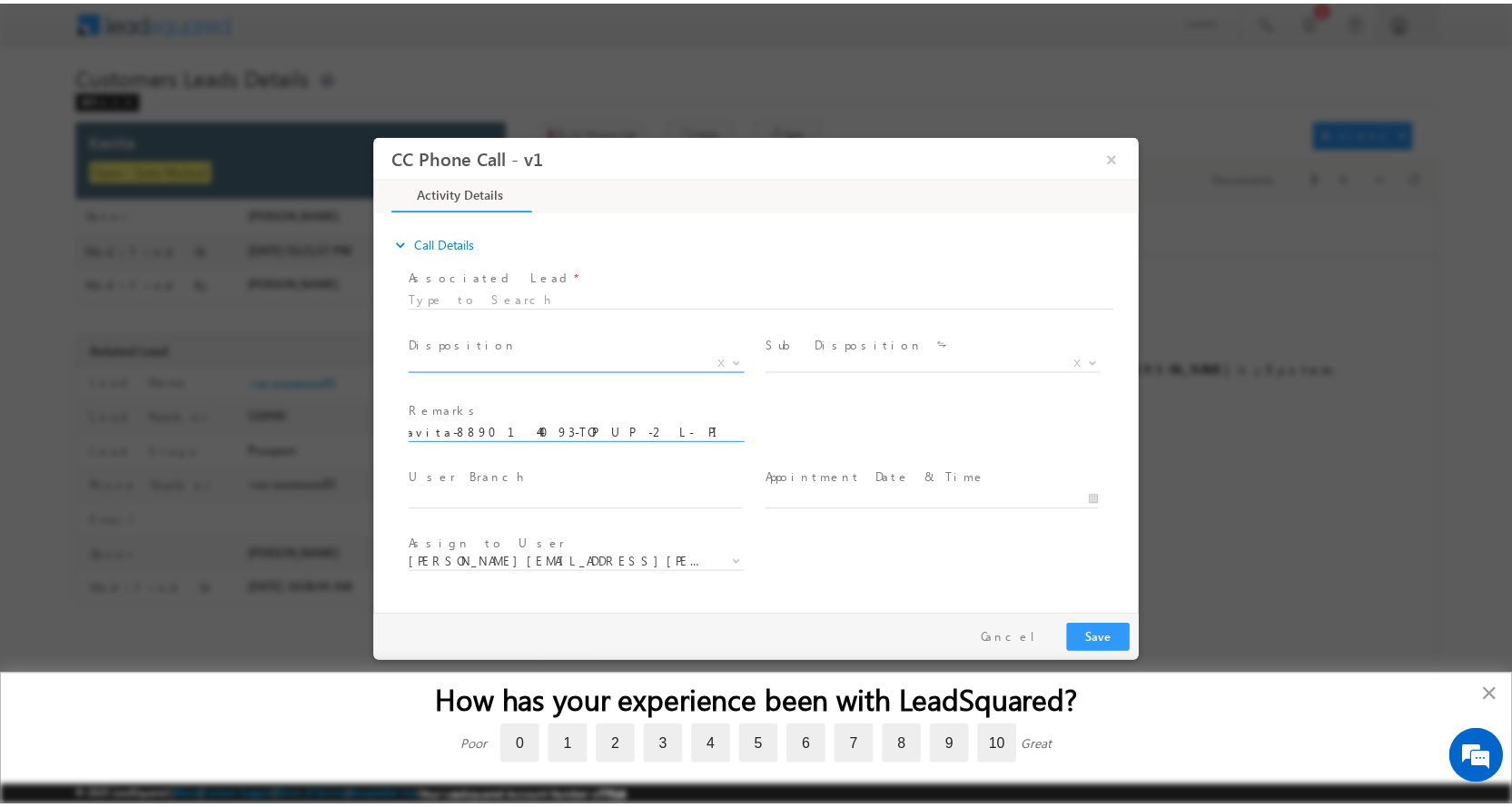
scroll to position [0, 0]
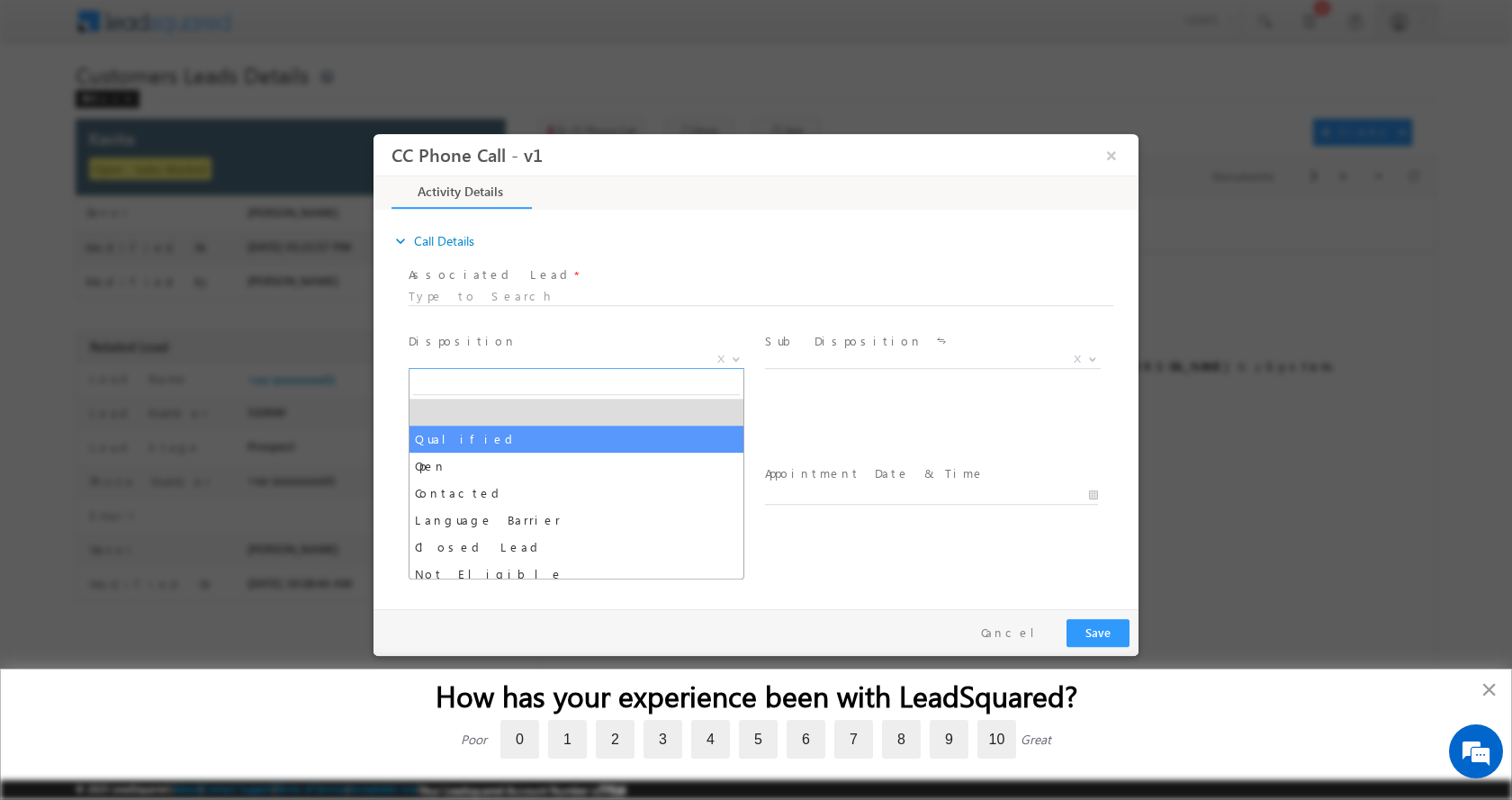
select select "Qualified"
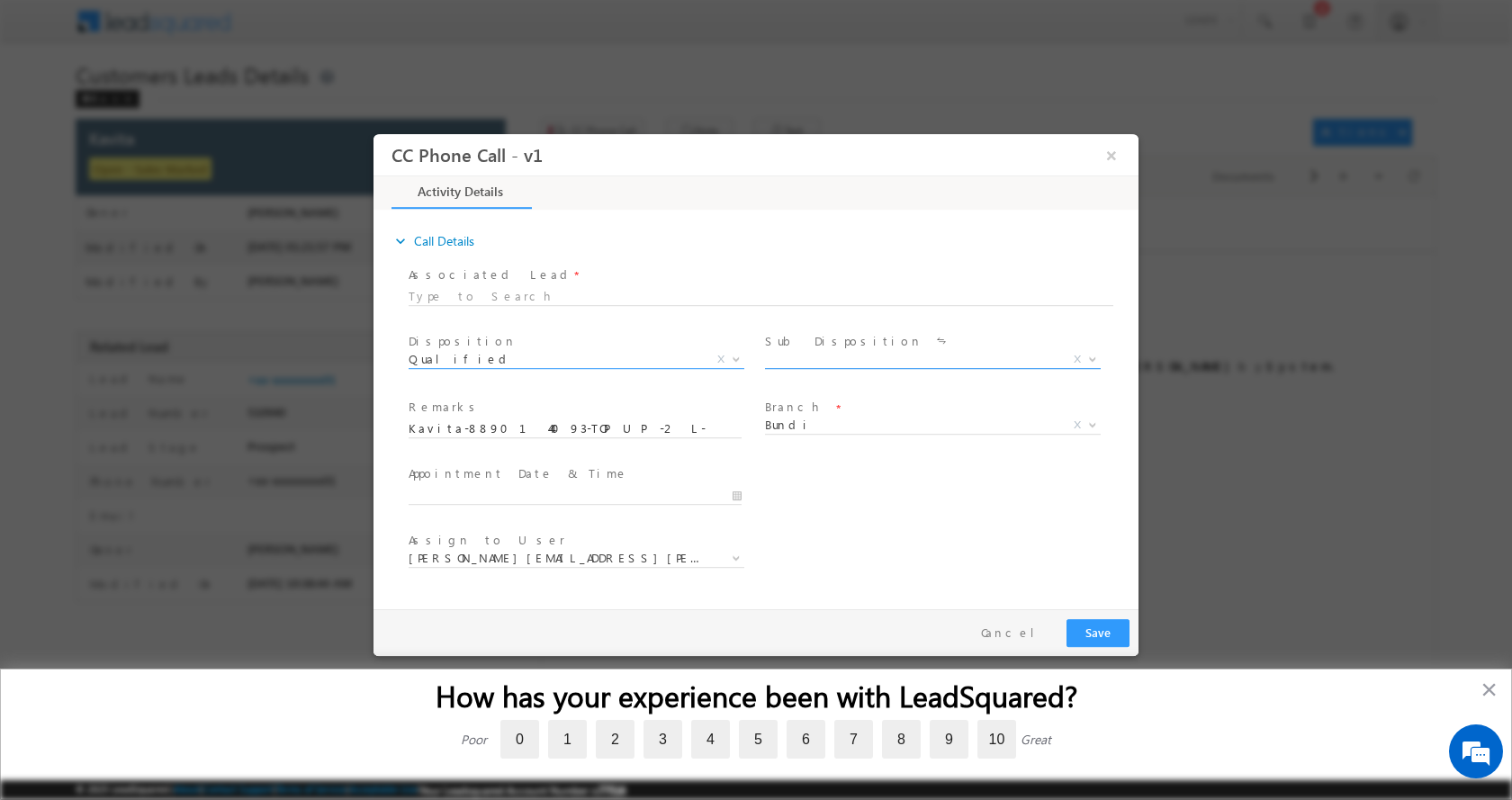
click at [1086, 356] on span at bounding box center [1090, 358] width 18 height 23
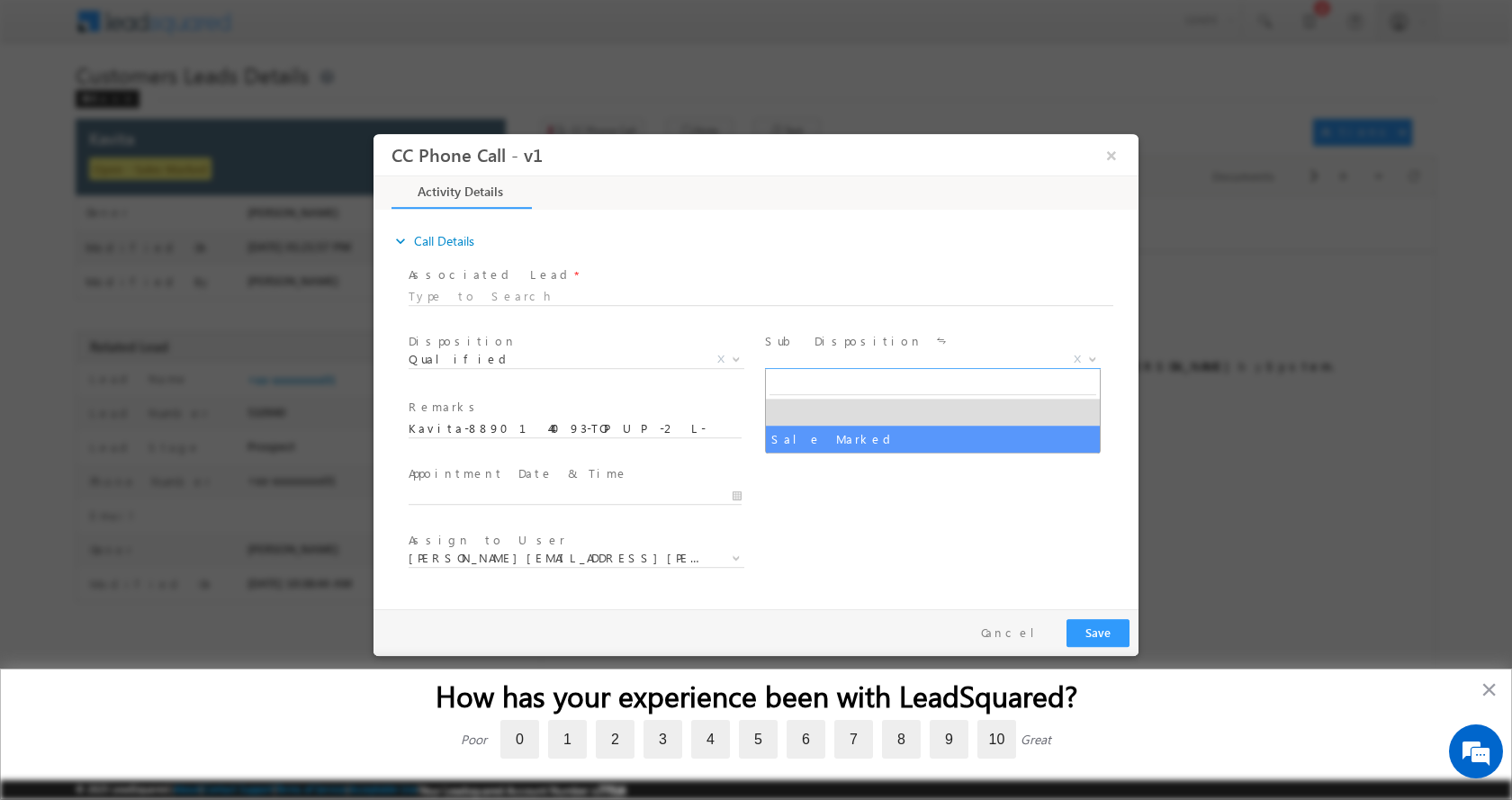
select select "Sale Marked"
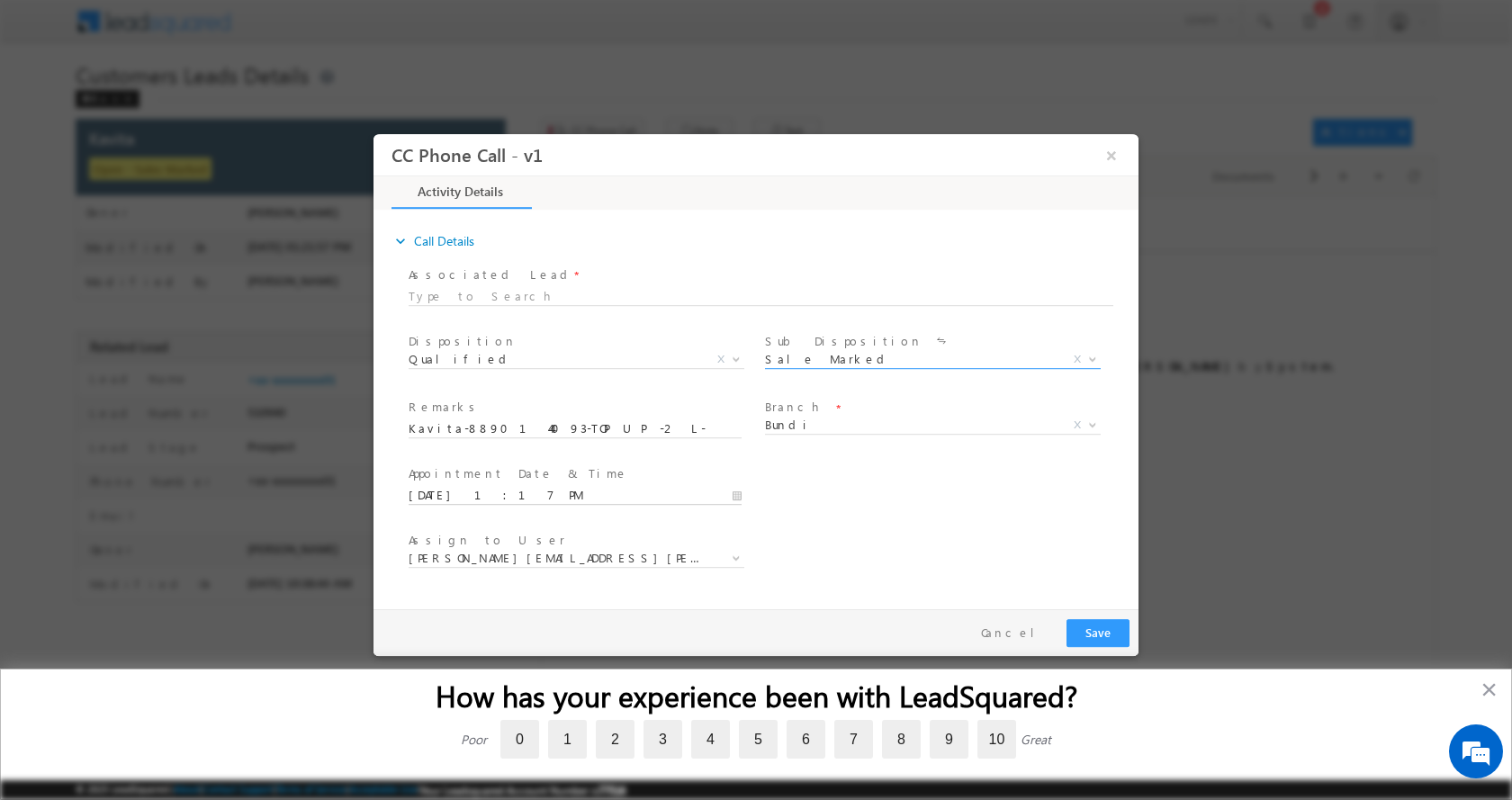
click at [738, 494] on input "10/04/2025 1:17 PM" at bounding box center [574, 495] width 333 height 18
type input "10/05/2025 2:17 PM"
type input "02"
click at [475, 464] on span at bounding box center [476, 465] width 12 height 13
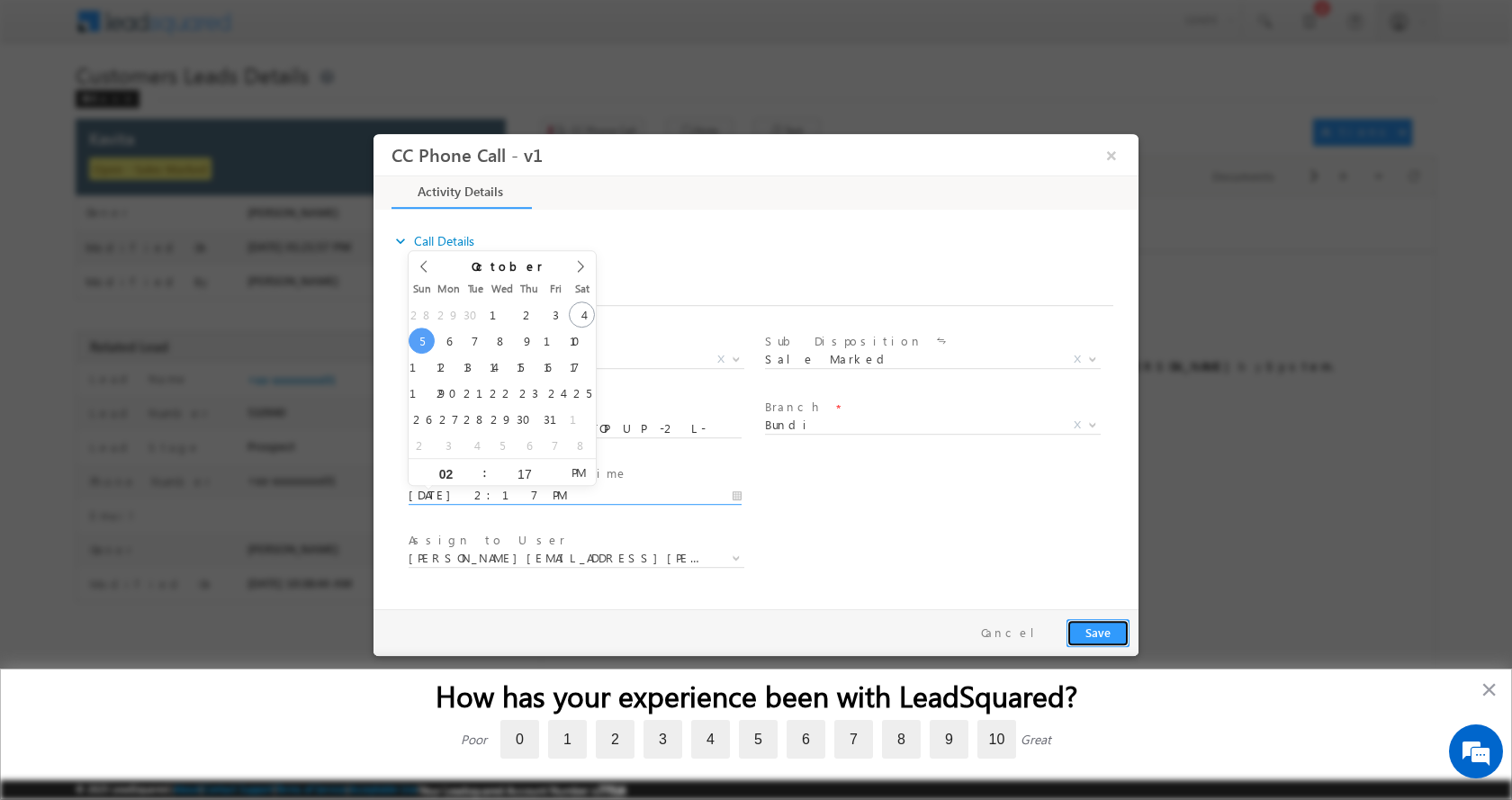
click at [1110, 635] on button "Save" at bounding box center [1098, 632] width 63 height 28
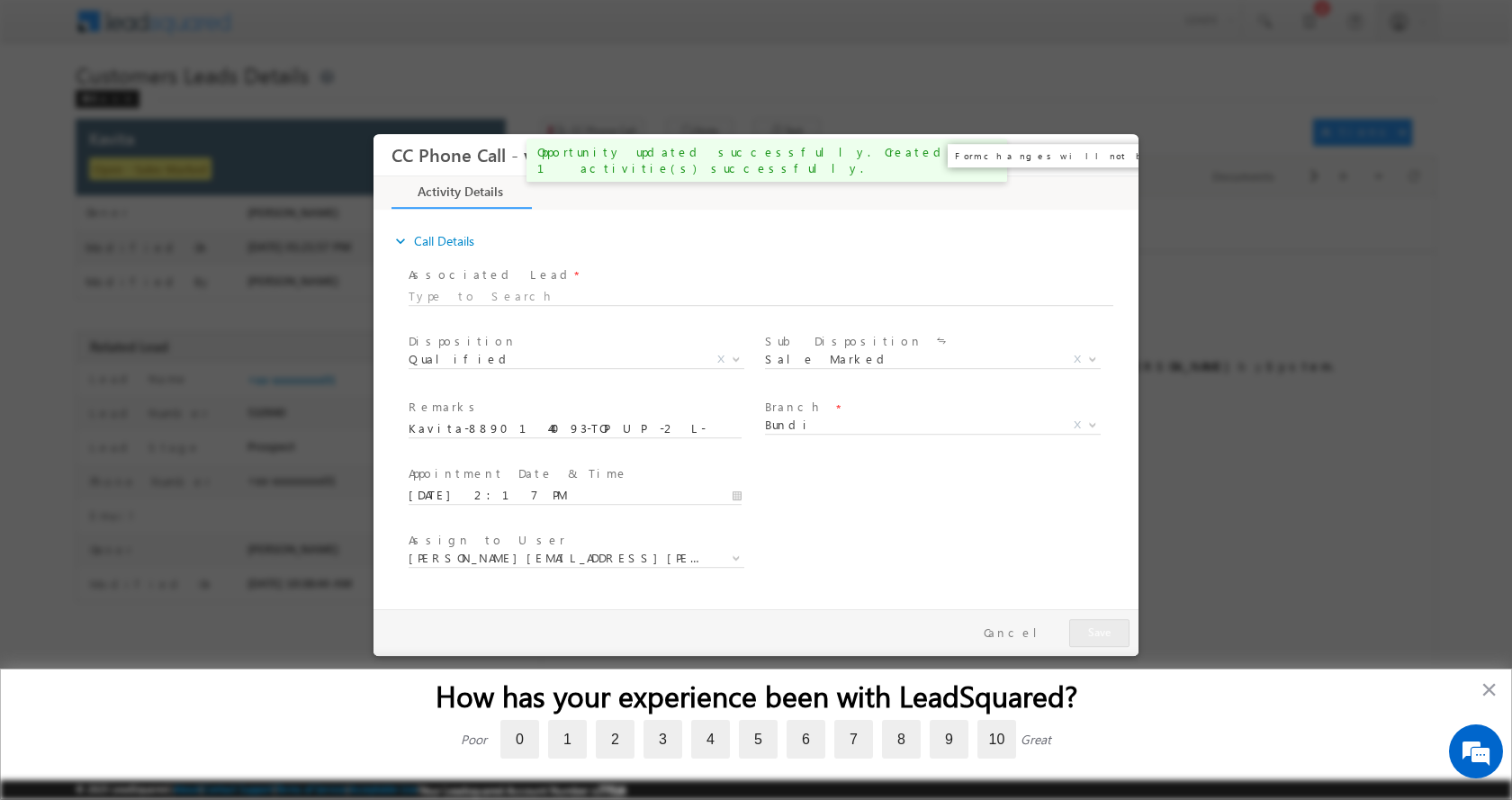
click at [1107, 158] on button "×" at bounding box center [1111, 154] width 31 height 34
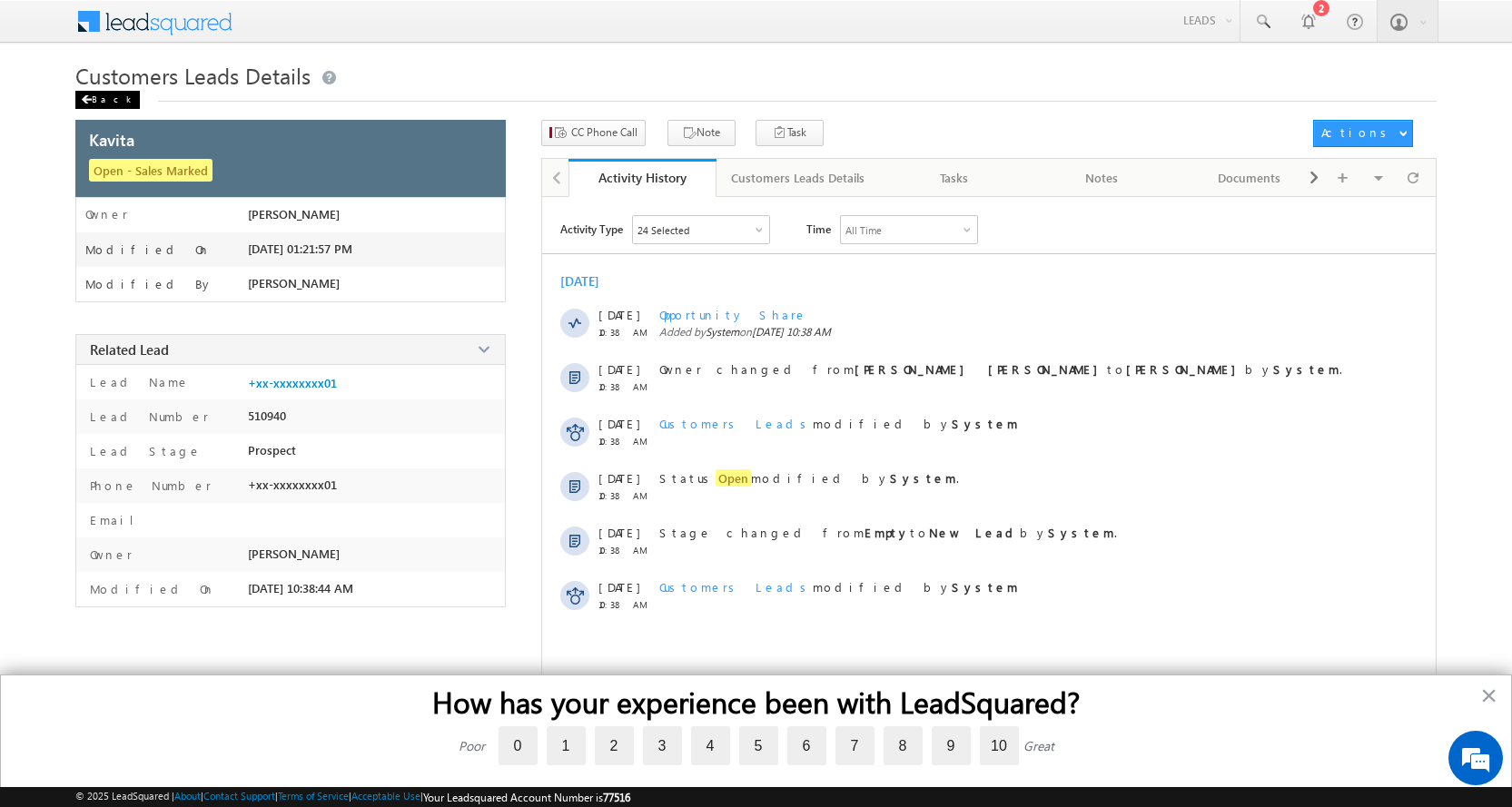
click at [94, 98] on div "Back" at bounding box center [108, 100] width 65 height 18
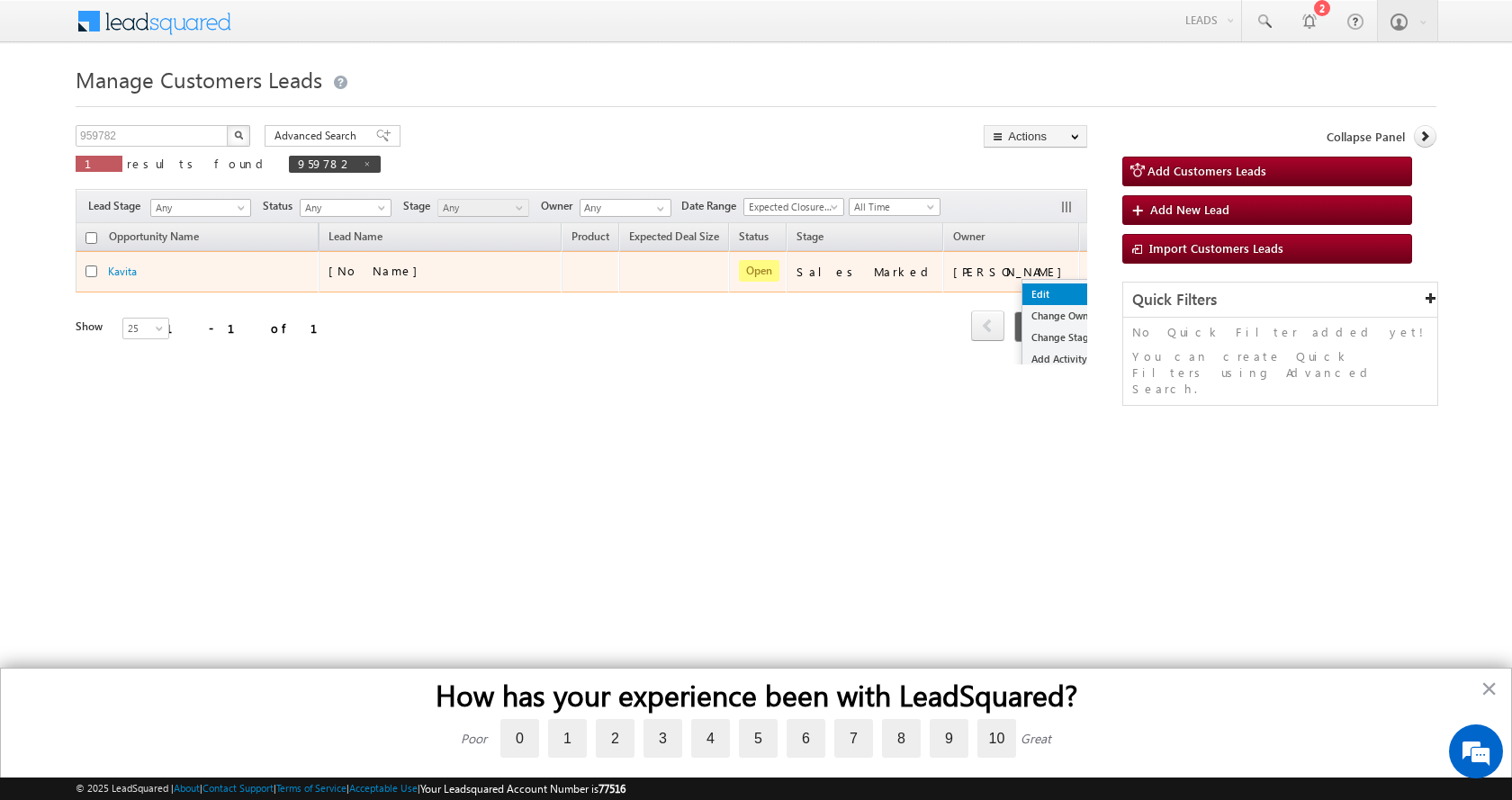
click at [1022, 293] on link "Edit" at bounding box center [1067, 294] width 90 height 21
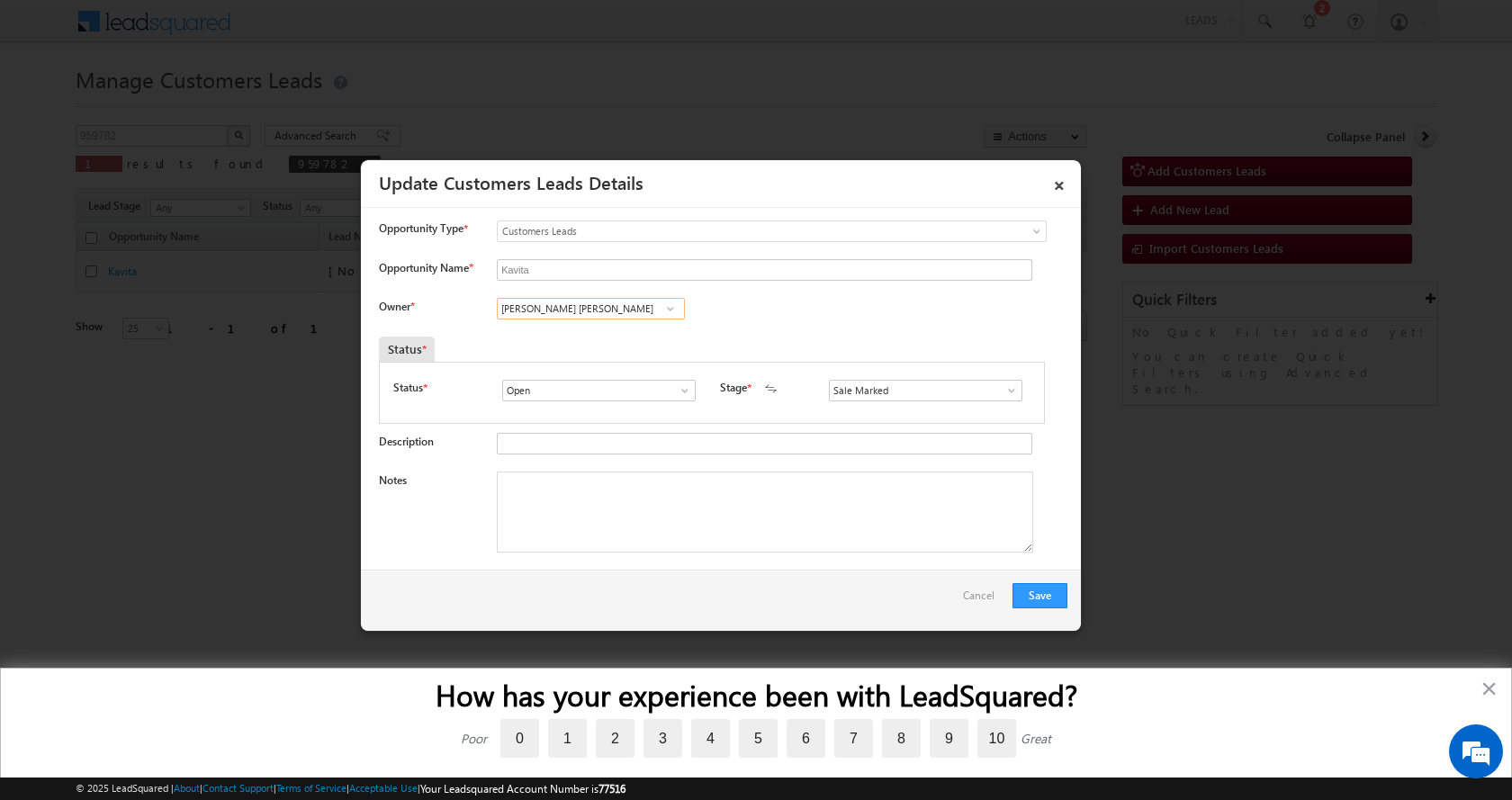
click at [578, 311] on input "[PERSON_NAME] [PERSON_NAME]" at bounding box center [591, 308] width 188 height 21
paste input "[PERSON_NAME]"
click at [599, 333] on link "[PERSON_NAME] Nagar [EMAIL_ADDRESS][DOMAIN_NAME]" at bounding box center [591, 337] width 188 height 35
type input "[PERSON_NAME]"
click at [603, 518] on textarea "Notes" at bounding box center [765, 512] width 536 height 81
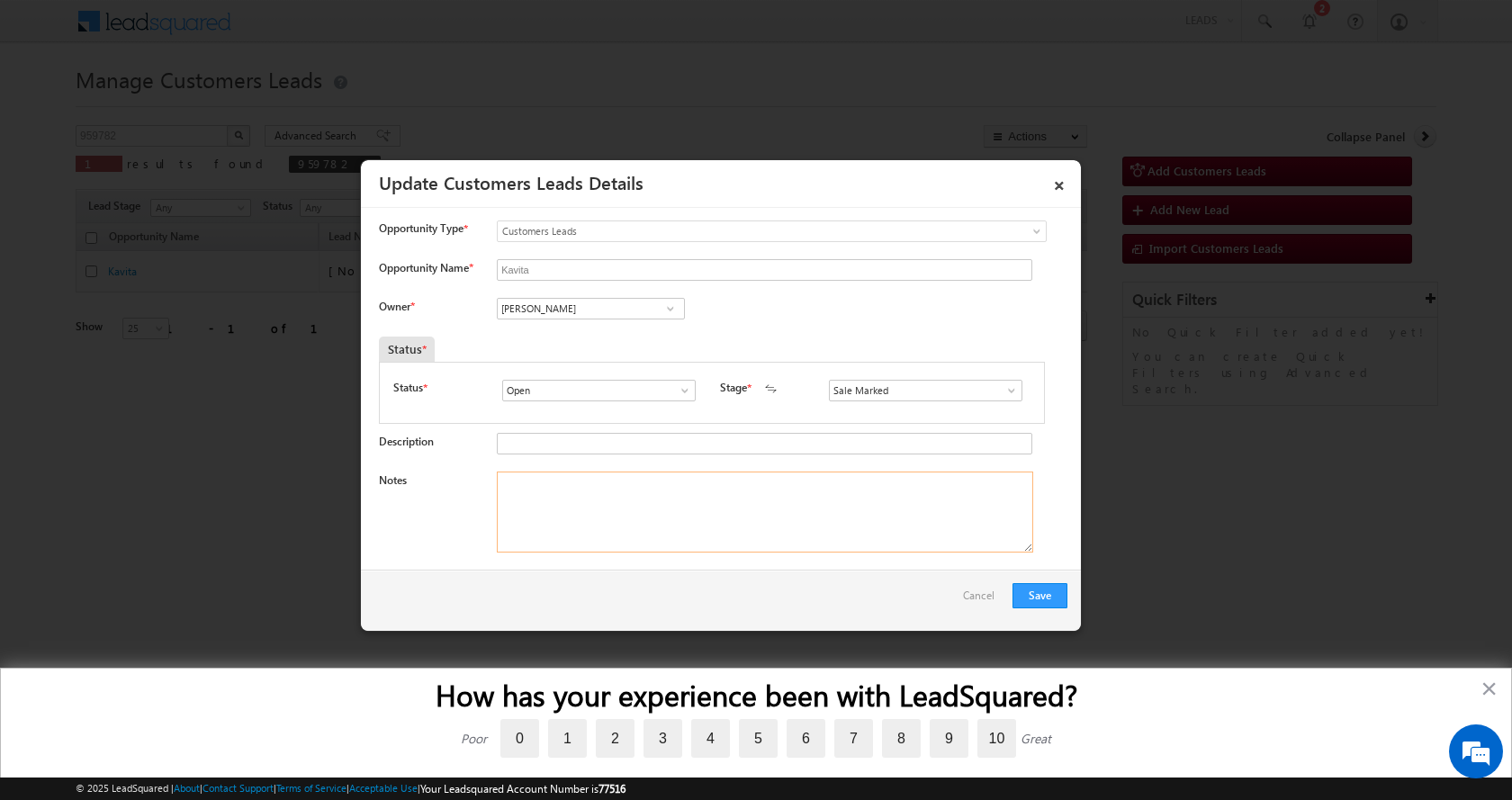
paste textarea "Kavita-8890144093-TOP UP -2 L- PIN CODE-323021 TO BUNDI"
type textarea "Kavita-8890144093-TOP UP -2 L- PIN CODE-323021 TO BUNDI"
click at [1042, 598] on button "Save" at bounding box center [1039, 595] width 55 height 25
